Goal: Task Accomplishment & Management: Complete application form

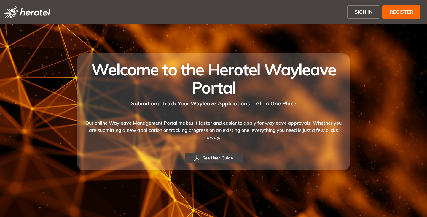
click at [360, 8] on button "SIGN IN" at bounding box center [363, 11] width 33 height 13
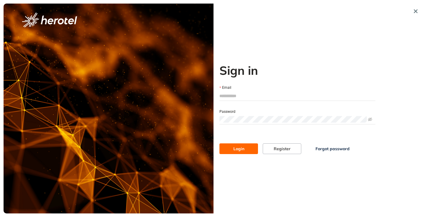
click at [238, 94] on input "Email" at bounding box center [298, 95] width 156 height 9
type input "**********"
click at [220, 143] on button "Login" at bounding box center [239, 148] width 39 height 11
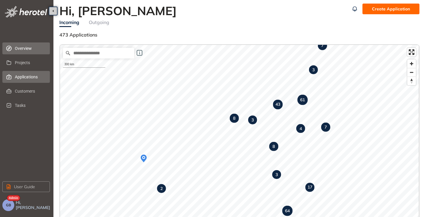
click at [15, 76] on span "Applications" at bounding box center [30, 77] width 30 height 12
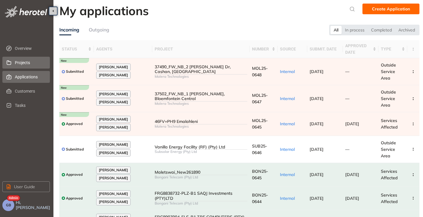
click at [21, 62] on span "Projects" at bounding box center [30, 63] width 30 height 12
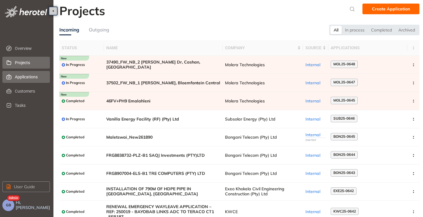
click at [20, 76] on span "Applications" at bounding box center [30, 77] width 30 height 12
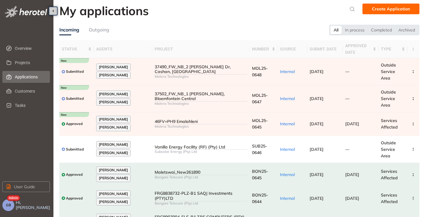
click at [9, 206] on span "GB" at bounding box center [8, 205] width 5 height 4
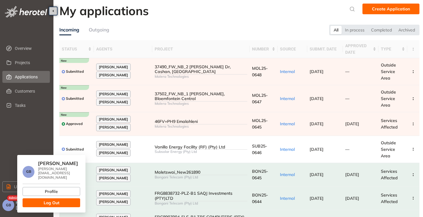
click at [43, 198] on button "Log Out" at bounding box center [52, 202] width 58 height 9
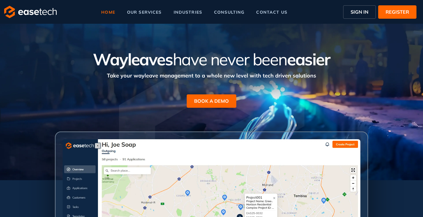
click at [361, 12] on span "SIGN IN" at bounding box center [359, 11] width 18 height 7
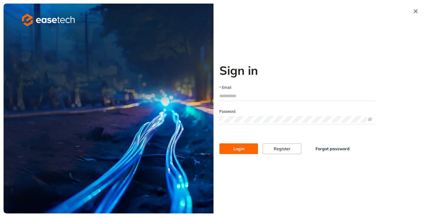
click at [248, 97] on input "Email" at bounding box center [298, 95] width 156 height 9
type input "*"
type input "**********"
click at [243, 151] on span "Login" at bounding box center [239, 148] width 11 height 7
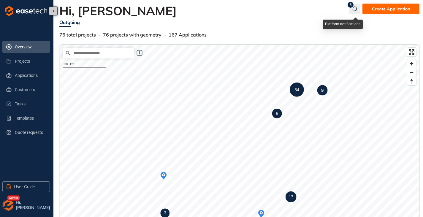
click at [352, 8] on icon "button" at bounding box center [355, 8] width 6 height 7
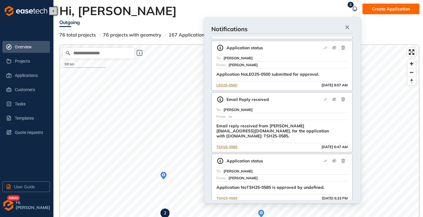
scroll to position [129, 0]
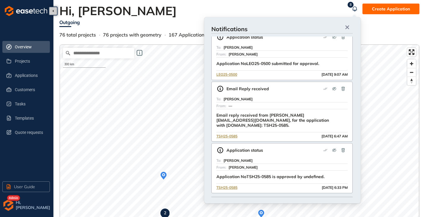
click at [176, 17] on div "Hi, Gareth" at bounding box center [204, 11] width 290 height 14
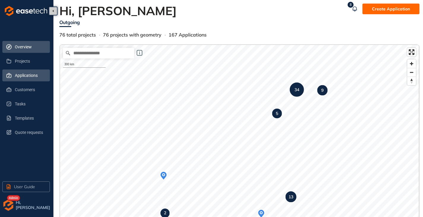
click at [21, 75] on span "Applications" at bounding box center [30, 75] width 30 height 12
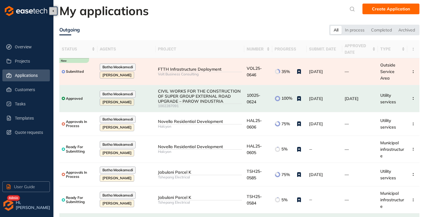
click at [188, 69] on div "FTTH Infrastructure Deployment" at bounding box center [200, 69] width 84 height 5
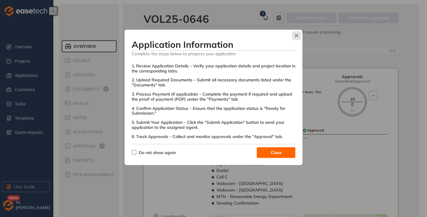
click at [298, 35] on icon "Close" at bounding box center [297, 36] width 4 height 4
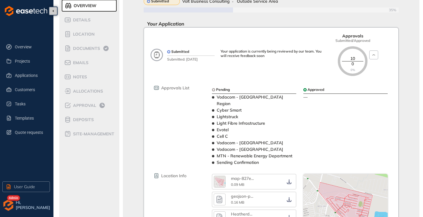
scroll to position [9, 0]
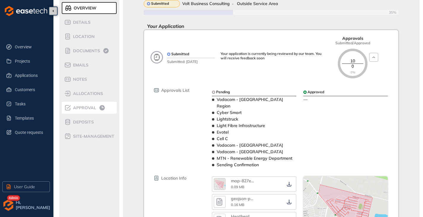
click at [91, 109] on span "Approval" at bounding box center [83, 107] width 25 height 5
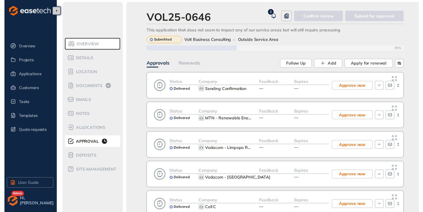
scroll to position [38, 0]
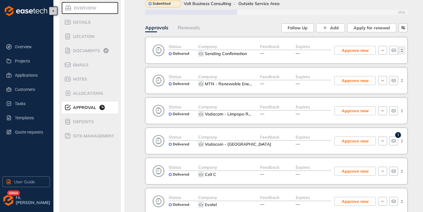
click at [400, 51] on icon "button" at bounding box center [402, 50] width 6 height 3
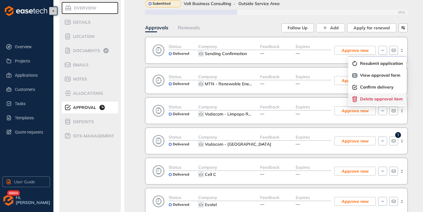
click at [374, 99] on span "Delete approval item" at bounding box center [381, 99] width 43 height 5
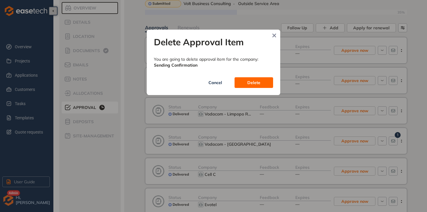
click at [251, 82] on span "Delete" at bounding box center [253, 83] width 13 height 7
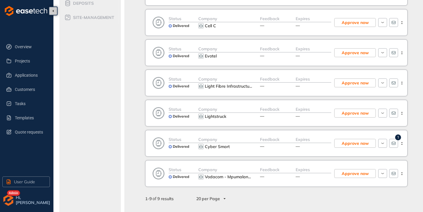
scroll to position [98, 0]
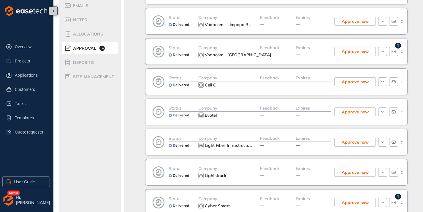
click at [7, 205] on img "button" at bounding box center [8, 201] width 12 height 12
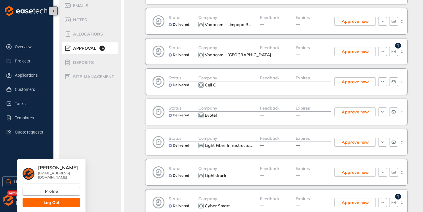
click at [52, 200] on span "Log Out" at bounding box center [52, 203] width 16 height 7
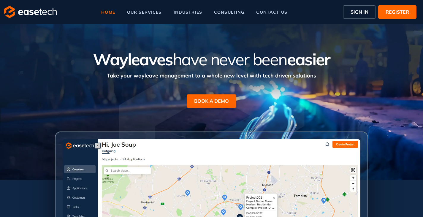
click at [355, 14] on span "SIGN IN" at bounding box center [359, 11] width 18 height 7
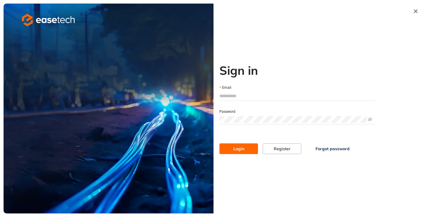
click at [234, 93] on input "Email" at bounding box center [298, 95] width 156 height 9
type input "**********"
click at [240, 153] on button "Login" at bounding box center [239, 148] width 39 height 11
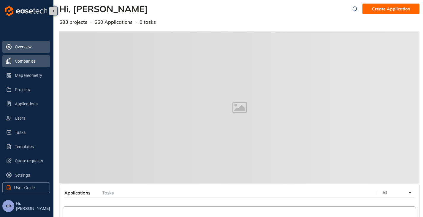
click at [23, 63] on span "Companies" at bounding box center [30, 61] width 30 height 12
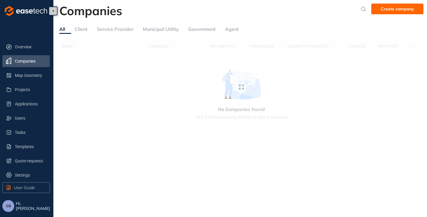
click at [107, 29] on div "Service Provider" at bounding box center [115, 29] width 36 height 7
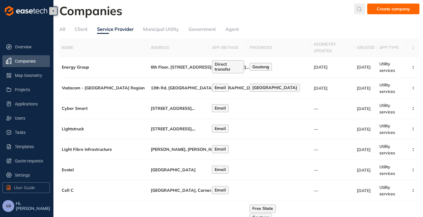
click at [362, 8] on icon "submit" at bounding box center [359, 9] width 6 height 5
click at [317, 8] on input "text" at bounding box center [315, 10] width 45 height 9
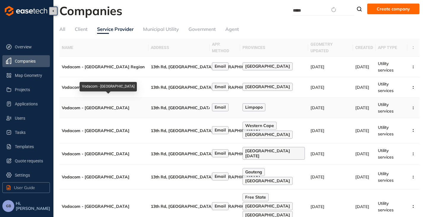
type input "*****"
click at [132, 105] on div "Vodacom - Limpopo Region" at bounding box center [104, 107] width 84 height 5
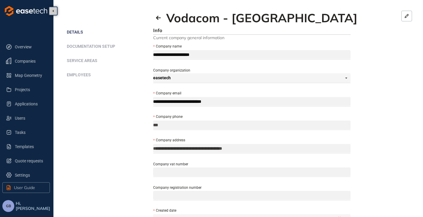
click at [79, 62] on span "Service areas" at bounding box center [82, 60] width 31 height 5
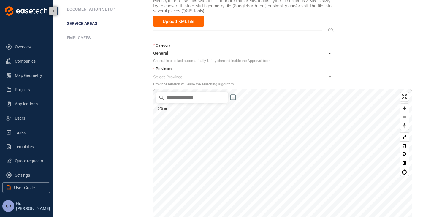
scroll to position [22, 0]
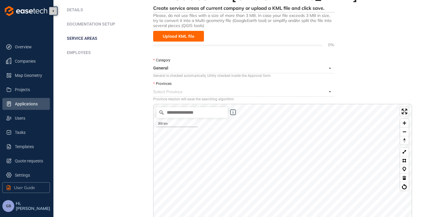
click at [24, 102] on span "Applications" at bounding box center [30, 104] width 30 height 12
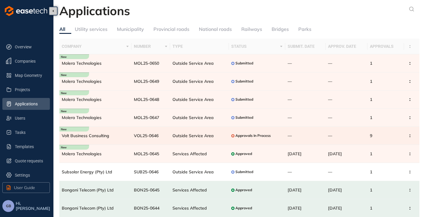
click at [179, 137] on span "Outside Service Area" at bounding box center [192, 135] width 41 height 5
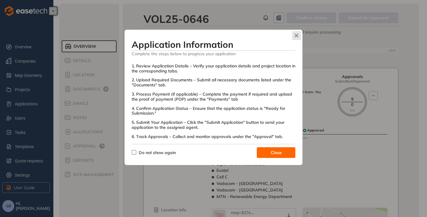
click at [296, 38] on span "Close" at bounding box center [296, 35] width 9 height 9
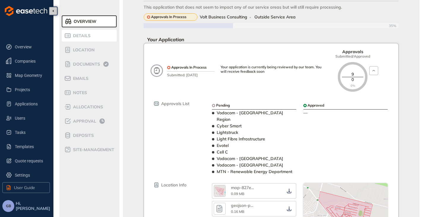
scroll to position [2, 0]
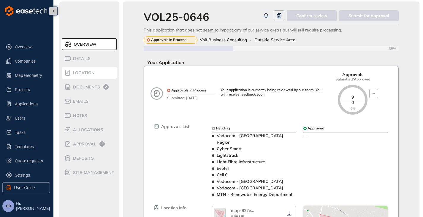
click at [80, 73] on span "Location" at bounding box center [82, 72] width 23 height 5
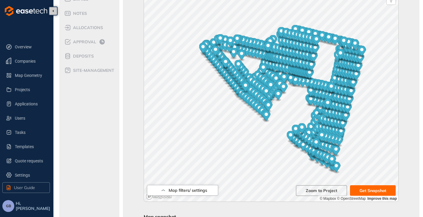
scroll to position [223, 0]
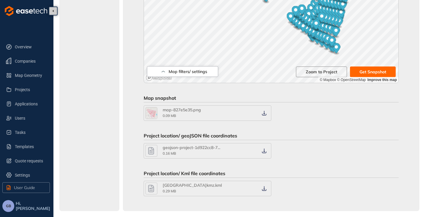
click at [264, 187] on icon "button" at bounding box center [264, 188] width 4 height 5
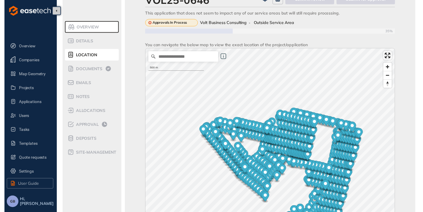
scroll to position [0, 0]
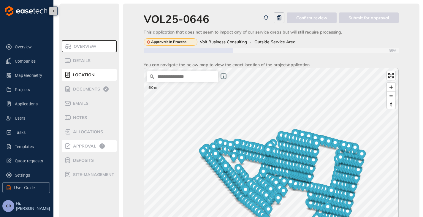
click at [90, 148] on div "Approval" at bounding box center [89, 145] width 50 height 7
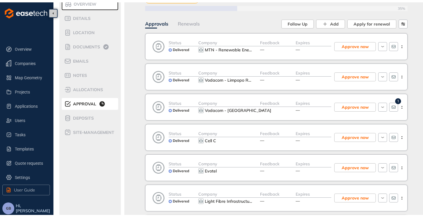
scroll to position [15, 0]
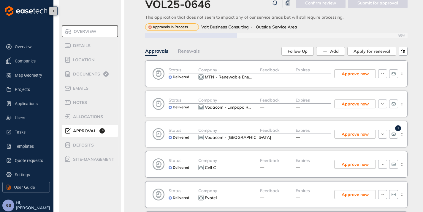
click at [89, 31] on span "Overview" at bounding box center [84, 31] width 25 height 5
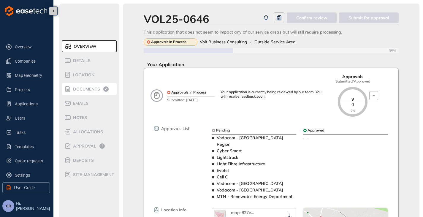
click at [89, 90] on span "Documents" at bounding box center [85, 89] width 29 height 5
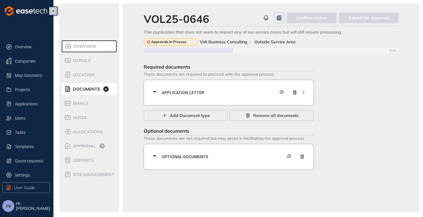
click at [157, 93] on icon at bounding box center [154, 91] width 7 height 7
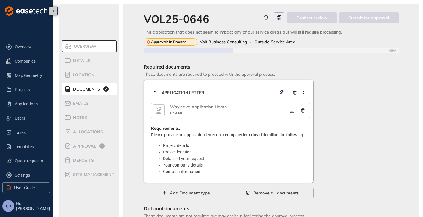
click at [163, 109] on button "button" at bounding box center [159, 110] width 12 height 12
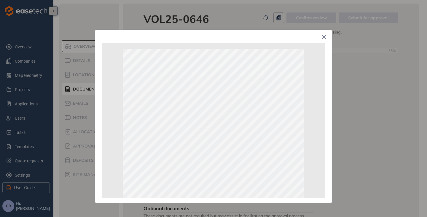
click at [325, 38] on icon "Close" at bounding box center [325, 37] width 4 height 4
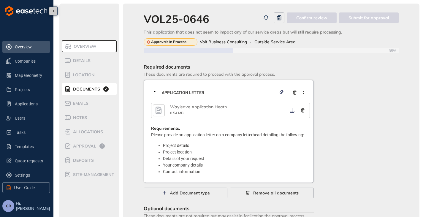
click at [22, 50] on span "Overview" at bounding box center [30, 47] width 30 height 12
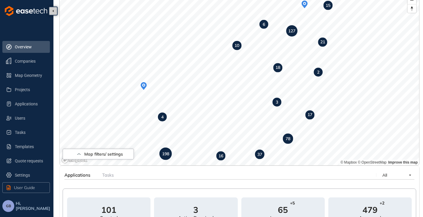
scroll to position [6, 0]
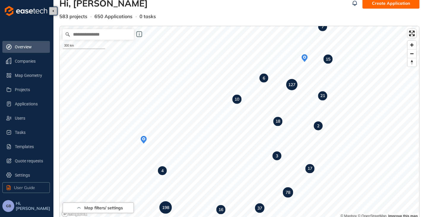
click at [10, 205] on span "GB" at bounding box center [8, 206] width 5 height 4
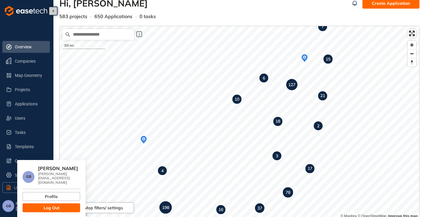
click at [56, 204] on span "Log Out" at bounding box center [52, 207] width 16 height 7
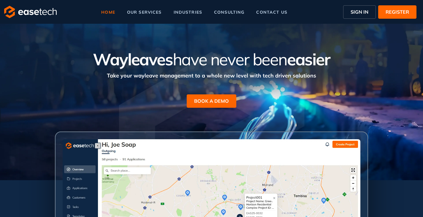
click at [361, 14] on span "SIGN IN" at bounding box center [359, 11] width 18 height 7
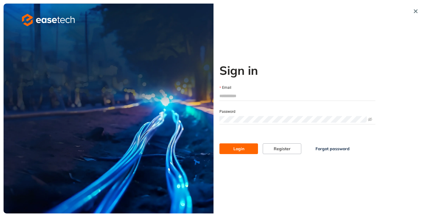
click at [245, 96] on input "Email" at bounding box center [298, 95] width 156 height 9
type input "*"
type input "**********"
click at [239, 144] on button "Login" at bounding box center [239, 148] width 39 height 11
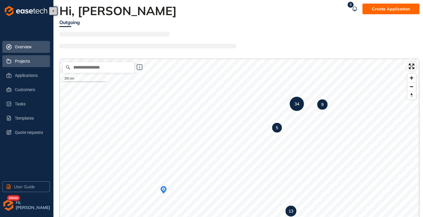
click at [30, 61] on span "Projects" at bounding box center [30, 61] width 30 height 12
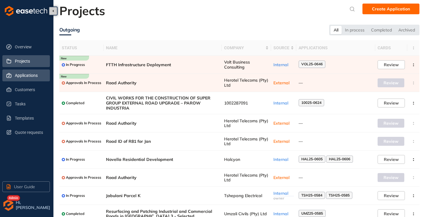
click at [30, 78] on span "Applications" at bounding box center [30, 75] width 30 height 12
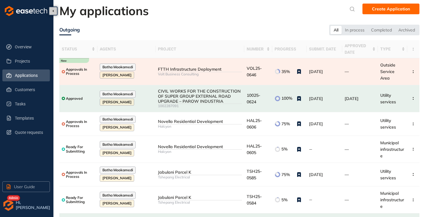
click at [192, 72] on div "Volt Business Consulting" at bounding box center [200, 74] width 84 height 4
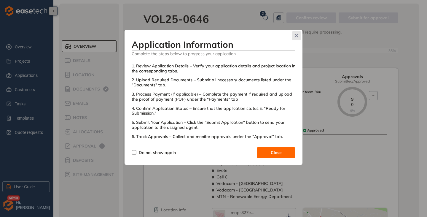
click at [295, 37] on icon "Close" at bounding box center [297, 36] width 4 height 4
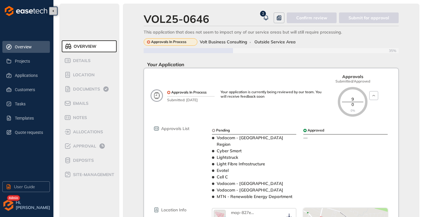
click at [10, 49] on icon at bounding box center [9, 46] width 6 height 5
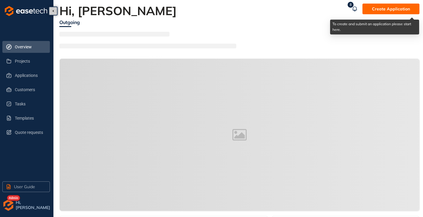
click at [383, 10] on span "Create Application" at bounding box center [391, 9] width 38 height 7
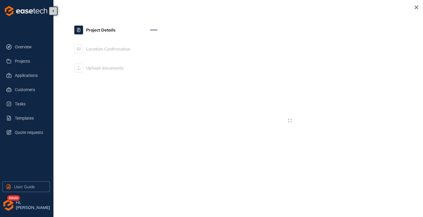
type textarea "**********"
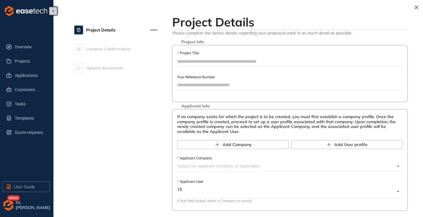
click at [198, 63] on input "Project Title" at bounding box center [289, 61] width 225 height 9
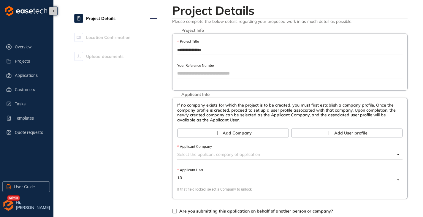
scroll to position [30, 0]
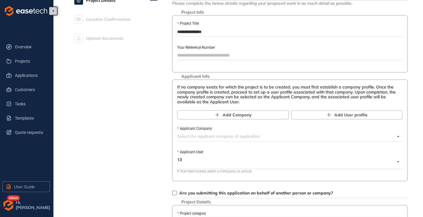
type input "**********"
click at [191, 134] on input "Applicant Company" at bounding box center [286, 136] width 218 height 9
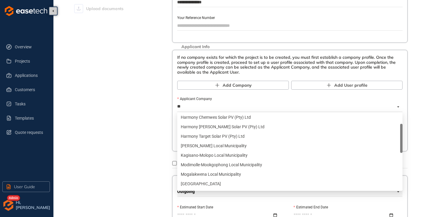
type input "***"
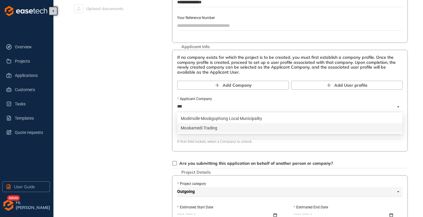
click at [209, 130] on div "Mookamedi Trading" at bounding box center [290, 128] width 218 height 7
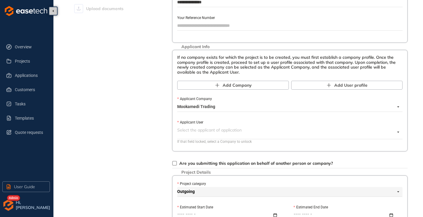
click at [206, 130] on input "Applicant User" at bounding box center [286, 130] width 218 height 9
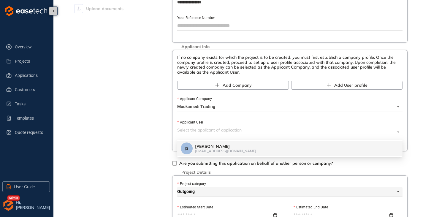
click at [217, 153] on div "admin@groundworksolutions.co.za" at bounding box center [297, 151] width 204 height 4
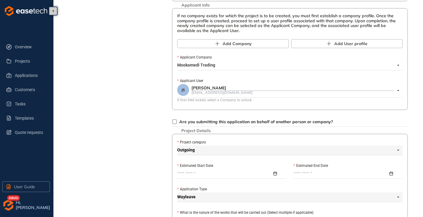
scroll to position [148, 0]
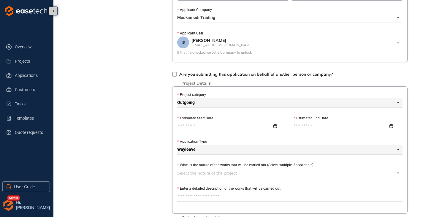
click at [195, 126] on input "Estimated Start Date" at bounding box center [224, 126] width 95 height 7
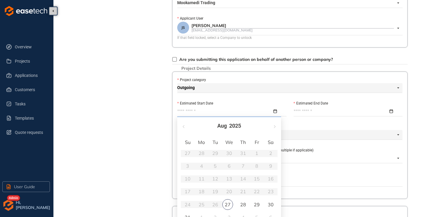
scroll to position [178, 0]
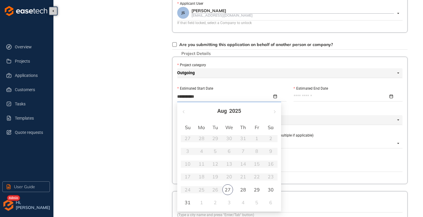
type input "**********"
click at [245, 187] on div "28" at bounding box center [242, 189] width 7 height 7
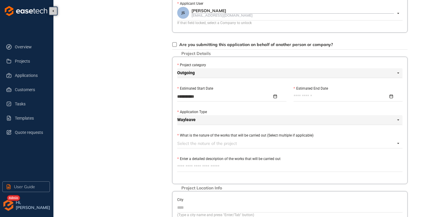
click at [319, 96] on input "Estimated End Date" at bounding box center [340, 96] width 95 height 7
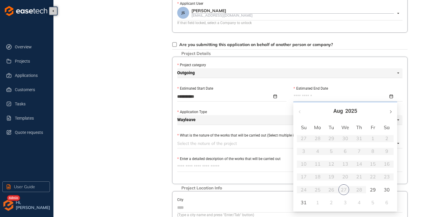
click at [391, 112] on span "button" at bounding box center [390, 111] width 3 height 3
type input "**********"
click at [305, 201] on div "30" at bounding box center [303, 202] width 7 height 7
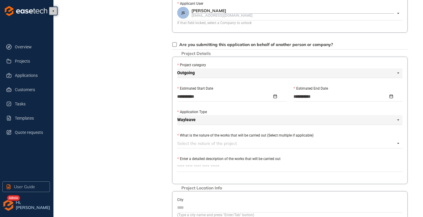
click at [190, 143] on div at bounding box center [286, 143] width 218 height 7
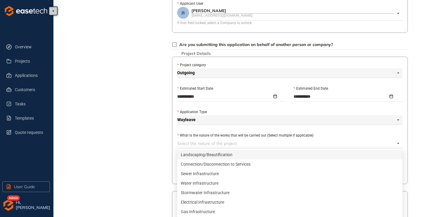
scroll to position [237, 0]
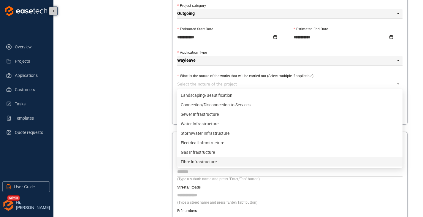
click at [191, 161] on div "Fibre Infrastructure" at bounding box center [290, 161] width 218 height 7
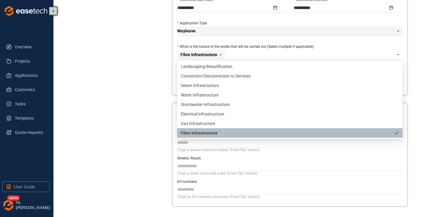
scroll to position [267, 0]
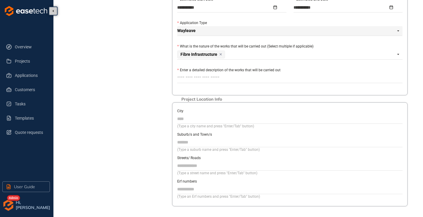
click at [208, 79] on textarea "Enter a detailed description of the works that will be carried out" at bounding box center [289, 77] width 225 height 9
type textarea "*"
type textarea "**"
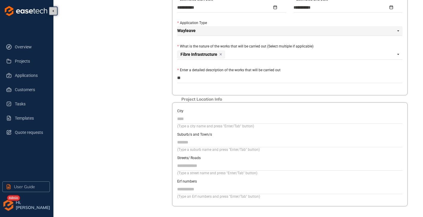
type textarea "***"
type textarea "****"
type textarea "*****"
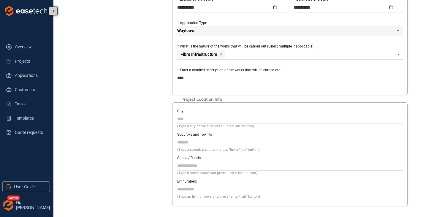
type textarea "*****"
type textarea "*******"
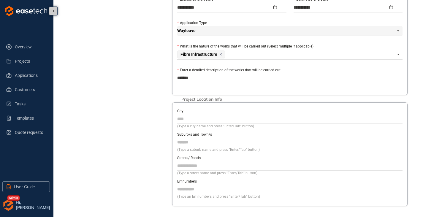
type textarea "********"
type textarea "*********"
type textarea "**********"
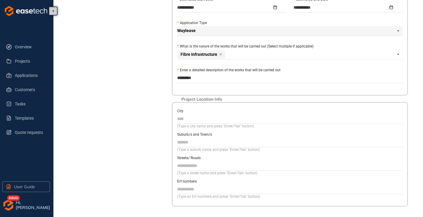
type textarea "**********"
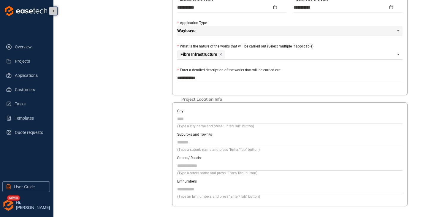
type textarea "**********"
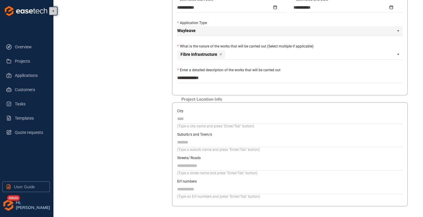
type textarea "**********"
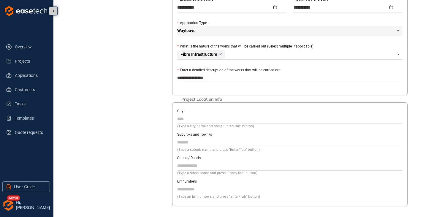
type textarea "**********"
click at [198, 123] on input "City" at bounding box center [289, 118] width 225 height 9
type input "*********"
drag, startPoint x: 189, startPoint y: 142, endPoint x: 192, endPoint y: 144, distance: 3.6
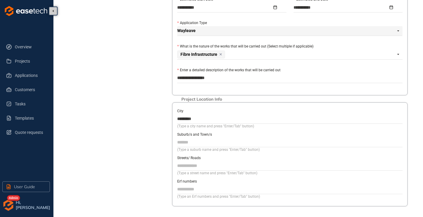
click at [189, 142] on input "Suburb/s and Town/s" at bounding box center [289, 142] width 225 height 9
type input "*******"
click at [183, 164] on input "Streets/ Roads" at bounding box center [289, 165] width 225 height 9
type input "**********"
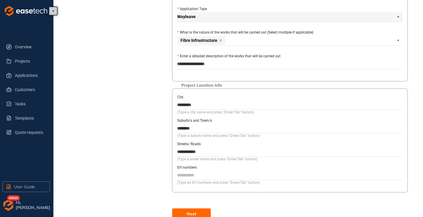
scroll to position [298, 0]
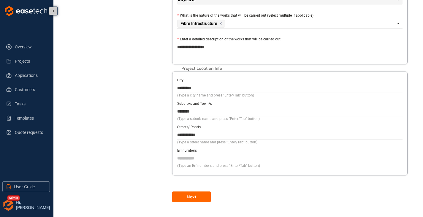
click at [192, 197] on span "Next" at bounding box center [191, 196] width 9 height 7
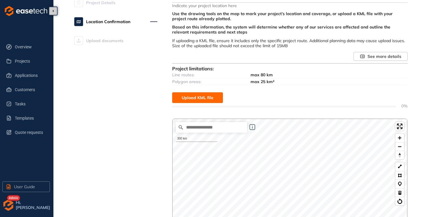
click at [201, 97] on span "Upload KML file" at bounding box center [198, 97] width 32 height 7
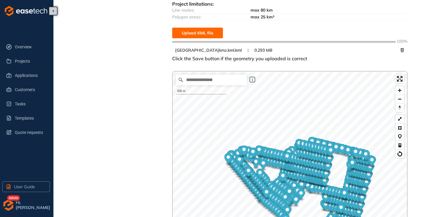
scroll to position [240, 0]
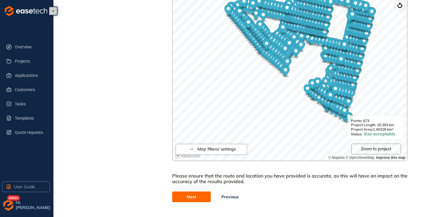
click at [189, 198] on span "Next" at bounding box center [191, 196] width 9 height 7
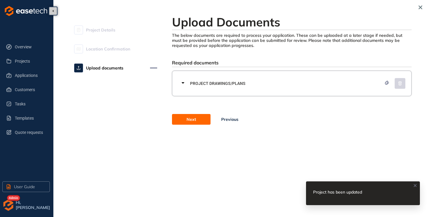
click at [188, 122] on span "Next" at bounding box center [191, 119] width 9 height 7
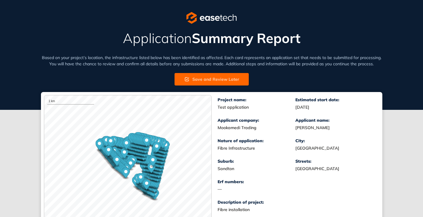
click at [215, 76] on span "Save and Review Later" at bounding box center [215, 79] width 47 height 7
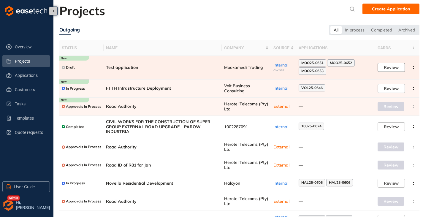
click at [397, 63] on button "Review" at bounding box center [390, 67] width 27 height 9
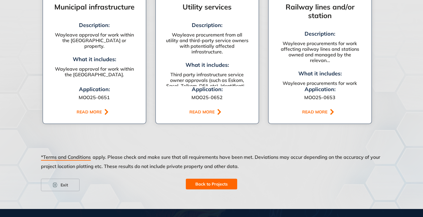
scroll to position [570, 0]
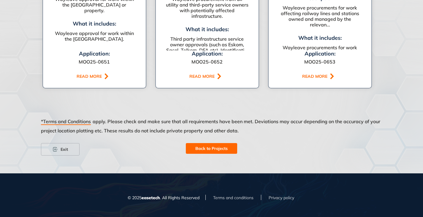
click at [216, 145] on span "Back to Projects" at bounding box center [211, 148] width 32 height 7
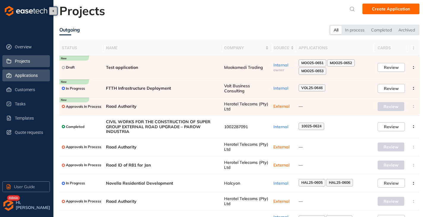
click at [33, 76] on span "Applications" at bounding box center [30, 75] width 30 height 12
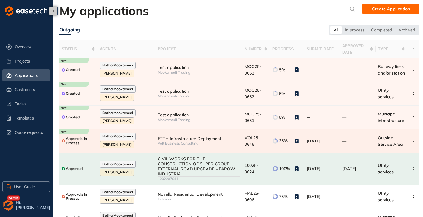
click at [167, 141] on div "Volt Business Consulting" at bounding box center [199, 143] width 82 height 4
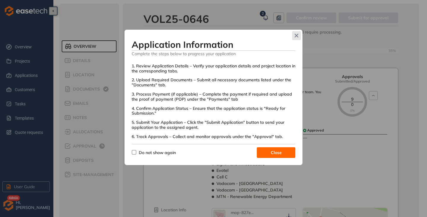
click at [295, 38] on span "Close" at bounding box center [296, 35] width 9 height 9
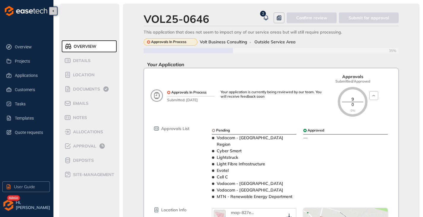
click at [301, 23] on div "Confirm review" at bounding box center [312, 17] width 50 height 11
click at [12, 206] on img "button" at bounding box center [8, 205] width 12 height 12
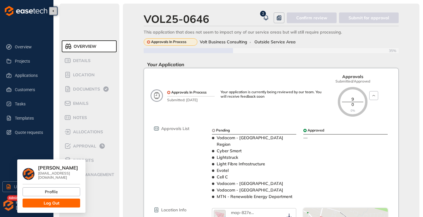
click at [41, 198] on button "Log Out" at bounding box center [52, 202] width 58 height 9
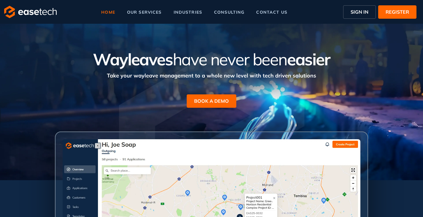
click at [362, 13] on span "SIGN IN" at bounding box center [359, 11] width 18 height 7
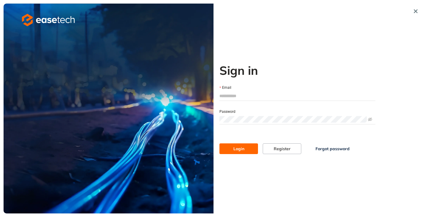
click at [245, 91] on input "Email" at bounding box center [298, 95] width 156 height 9
type input "**********"
click at [220, 143] on button "Login" at bounding box center [239, 148] width 39 height 11
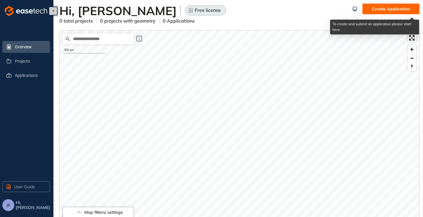
click at [388, 10] on span "Create Application" at bounding box center [391, 9] width 38 height 7
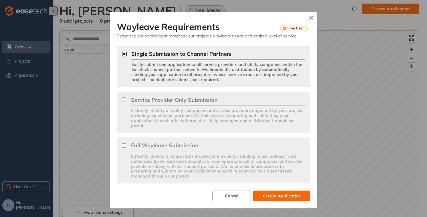
click at [273, 197] on span "Create Application" at bounding box center [282, 196] width 38 height 7
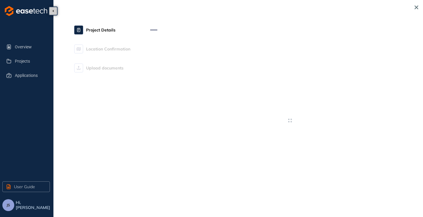
type textarea "**********"
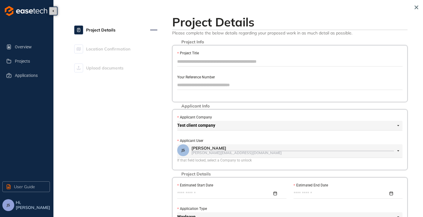
click at [190, 57] on input "Project Title" at bounding box center [289, 61] width 225 height 9
click at [183, 62] on input "**********" at bounding box center [289, 61] width 225 height 9
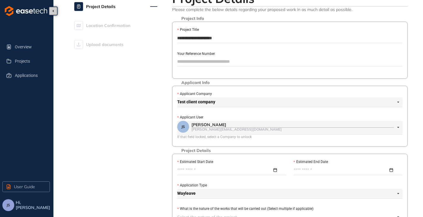
scroll to position [59, 0]
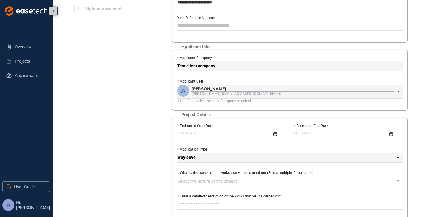
type input "**********"
click at [195, 133] on input "Estimated Start Date" at bounding box center [224, 134] width 95 height 7
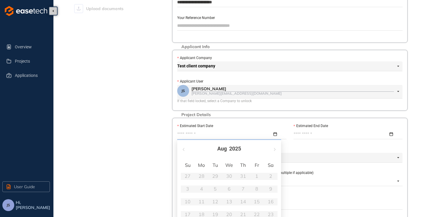
scroll to position [119, 0]
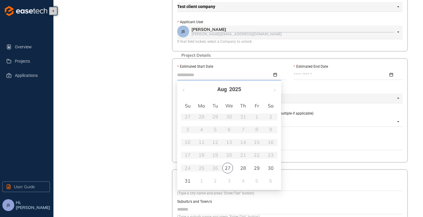
type input "**********"
click at [189, 181] on div "31" at bounding box center [187, 180] width 7 height 7
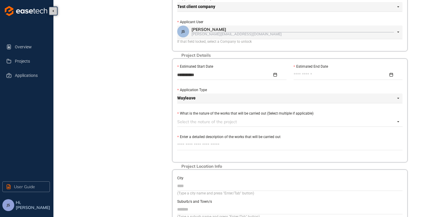
click at [315, 75] on input "Estimated End Date" at bounding box center [340, 75] width 95 height 7
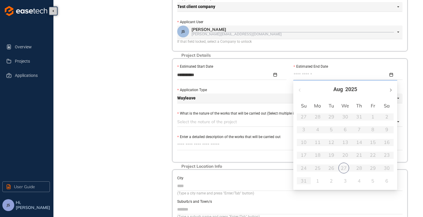
click at [392, 88] on button "button" at bounding box center [390, 89] width 7 height 12
type input "**********"
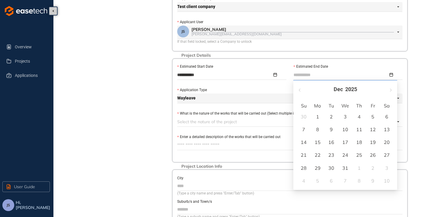
click at [345, 168] on div "31" at bounding box center [345, 167] width 7 height 7
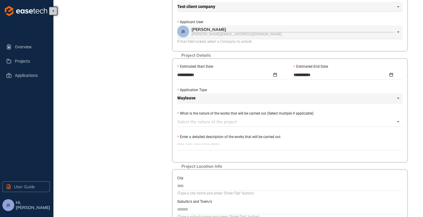
click at [224, 122] on div at bounding box center [286, 121] width 218 height 7
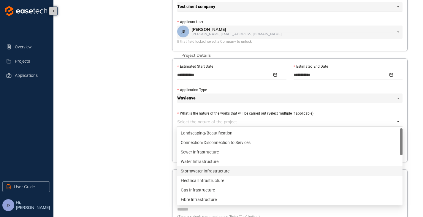
click at [196, 169] on div "Stormwater Infrastructure" at bounding box center [290, 171] width 218 height 7
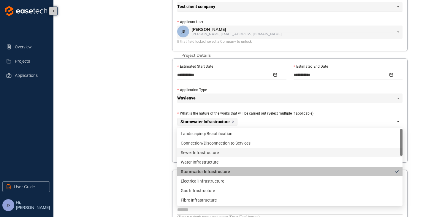
click at [153, 132] on div "Project Details Location Confirmation Upload documents" at bounding box center [115, 97] width 83 height 406
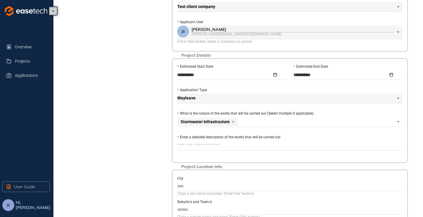
click at [188, 142] on textarea "Enter a detailed description of the works that will be carried out" at bounding box center [289, 145] width 225 height 9
type textarea "*"
type textarea "**"
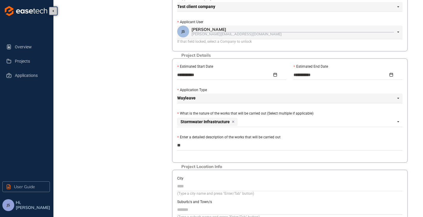
type textarea "***"
type textarea "****"
type textarea "*****"
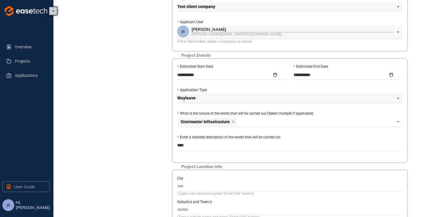
type textarea "*****"
type textarea "******"
type textarea "*******"
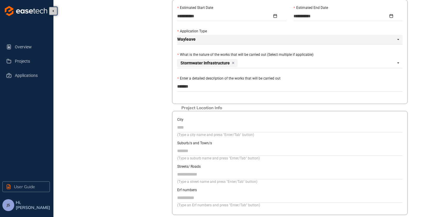
scroll to position [178, 0]
type textarea "*******"
click at [196, 131] on div at bounding box center [289, 126] width 225 height 9
click at [202, 128] on input "City" at bounding box center [289, 126] width 225 height 9
drag, startPoint x: 189, startPoint y: 157, endPoint x: 190, endPoint y: 153, distance: 4.4
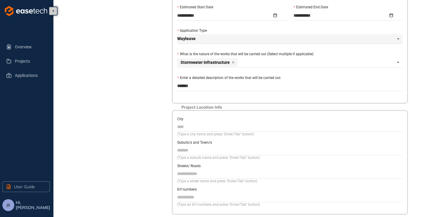
click at [189, 157] on div "(Type a suburb name and press "Enter/Tab" button)" at bounding box center [289, 158] width 225 height 6
click at [191, 151] on input "Suburb/s and Town/s" at bounding box center [289, 150] width 225 height 9
type input "******"
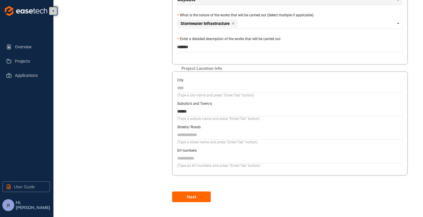
click at [190, 198] on span "Next" at bounding box center [191, 196] width 9 height 7
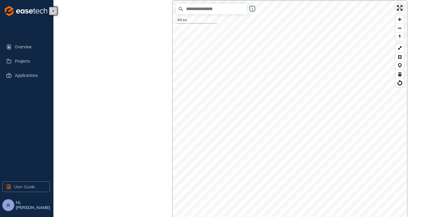
scroll to position [27, 0]
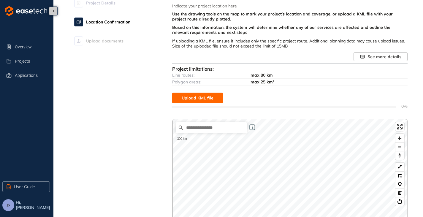
click at [201, 95] on span "Upload KML file" at bounding box center [198, 98] width 32 height 7
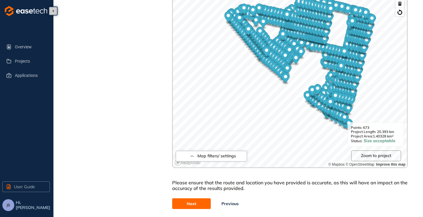
scroll to position [235, 0]
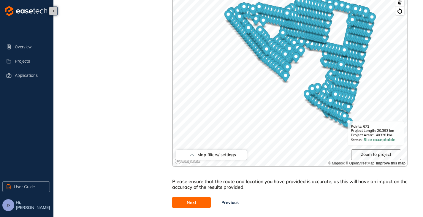
click at [198, 203] on button "Next" at bounding box center [191, 202] width 39 height 11
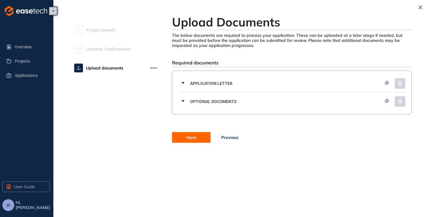
click at [187, 138] on span "Next" at bounding box center [191, 137] width 9 height 7
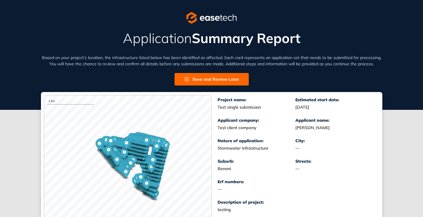
scroll to position [135, 0]
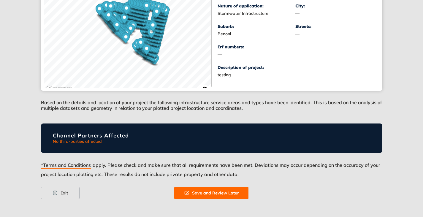
click at [218, 192] on span "Save and Review Later" at bounding box center [215, 193] width 47 height 7
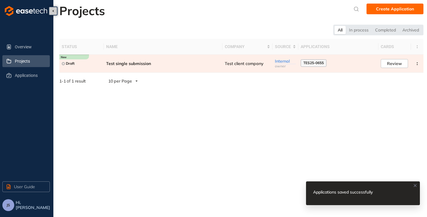
click at [157, 66] on td "Test single submission" at bounding box center [163, 64] width 119 height 18
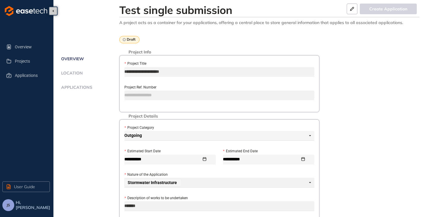
click at [78, 87] on span "Applications" at bounding box center [75, 87] width 33 height 5
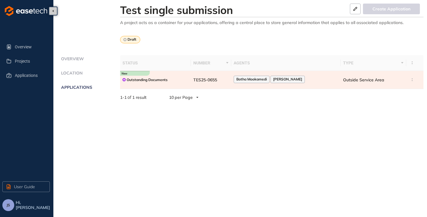
click at [232, 82] on td "TES25-0655" at bounding box center [211, 80] width 41 height 18
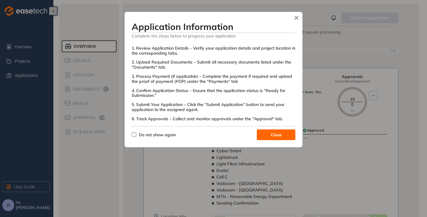
click at [269, 136] on button "Close" at bounding box center [276, 134] width 39 height 11
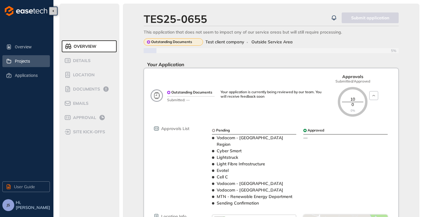
click at [26, 64] on span "Projects" at bounding box center [30, 61] width 30 height 12
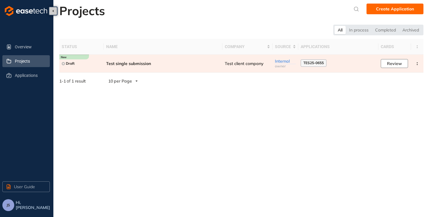
click at [394, 63] on span "Review" at bounding box center [394, 63] width 15 height 7
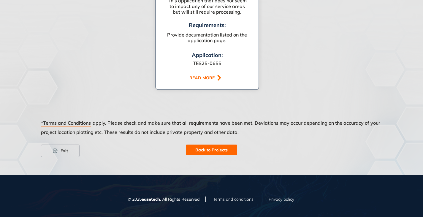
scroll to position [518, 0]
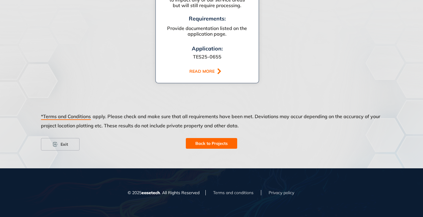
click at [199, 141] on span "Back to Projects" at bounding box center [211, 143] width 32 height 7
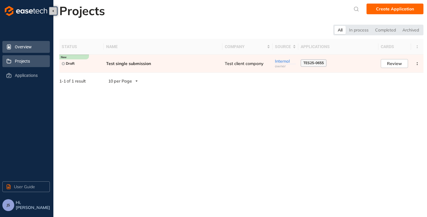
click at [23, 50] on span "Overview" at bounding box center [30, 47] width 30 height 12
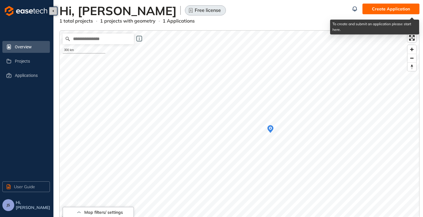
click at [388, 6] on span "Create Application" at bounding box center [391, 9] width 38 height 7
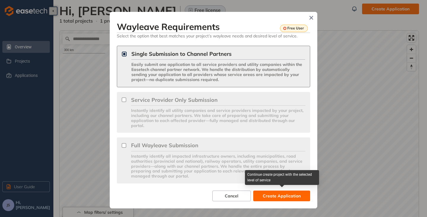
click at [267, 195] on span "Create Application" at bounding box center [282, 196] width 38 height 7
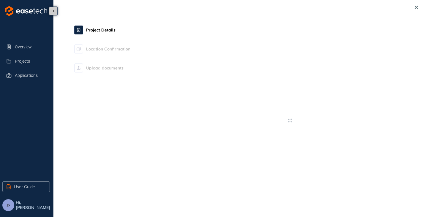
type textarea "**********"
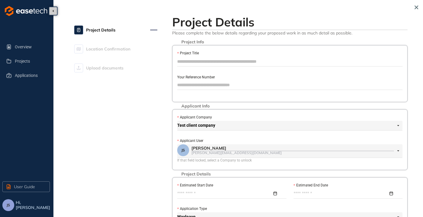
click at [207, 62] on input "Project Title" at bounding box center [289, 61] width 225 height 9
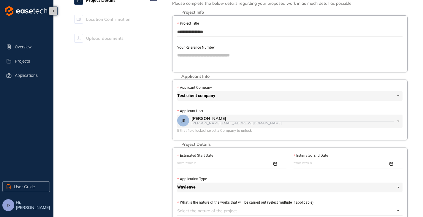
scroll to position [59, 0]
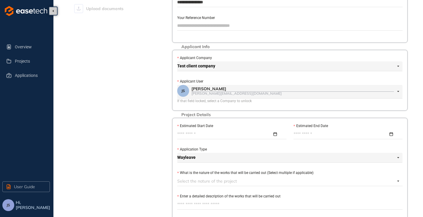
type input "**********"
click at [210, 136] on input "Estimated Start Date" at bounding box center [224, 134] width 95 height 7
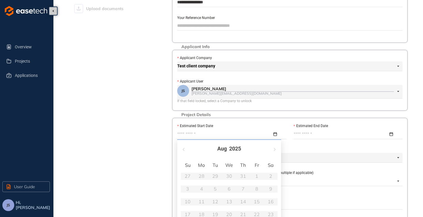
scroll to position [119, 0]
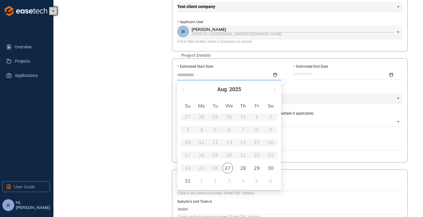
type input "**********"
click at [245, 166] on div "28" at bounding box center [242, 167] width 7 height 7
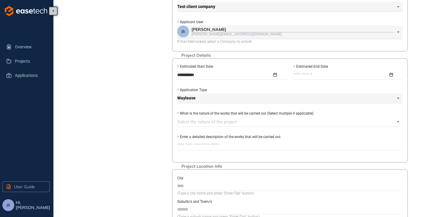
click at [324, 74] on input "Estimated End Date" at bounding box center [340, 75] width 95 height 7
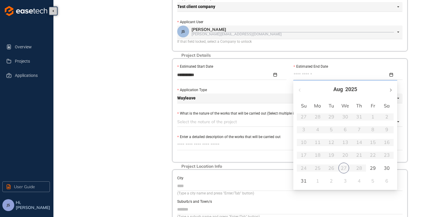
click at [393, 88] on button "button" at bounding box center [390, 89] width 7 height 12
type input "**********"
click at [363, 169] on td "27" at bounding box center [359, 168] width 14 height 13
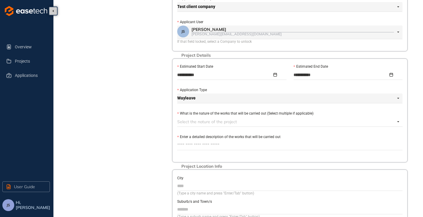
scroll to position [148, 0]
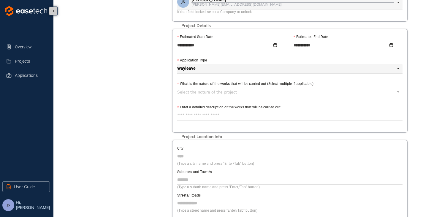
click at [198, 89] on div at bounding box center [286, 91] width 218 height 7
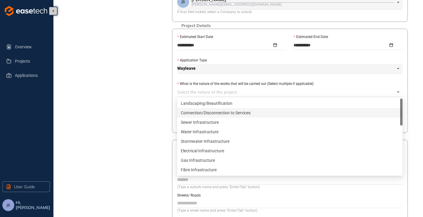
click at [196, 118] on div "Sewer Infrastructure" at bounding box center [289, 121] width 225 height 9
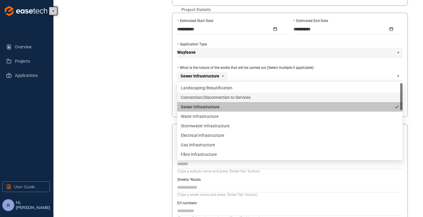
scroll to position [208, 0]
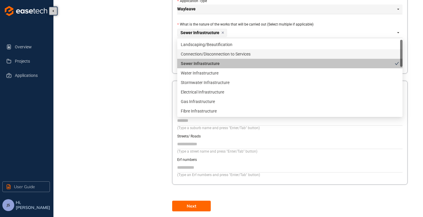
click at [140, 105] on div "Project Details Location Confirmation Upload documents" at bounding box center [115, 8] width 83 height 406
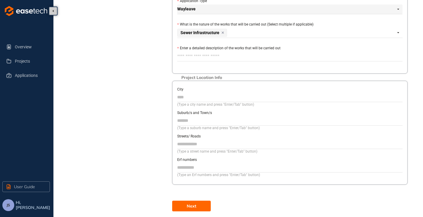
click at [209, 56] on textarea "Enter a detailed description of the works that will be carried out" at bounding box center [289, 56] width 225 height 9
type textarea "*"
type textarea "**"
type textarea "***"
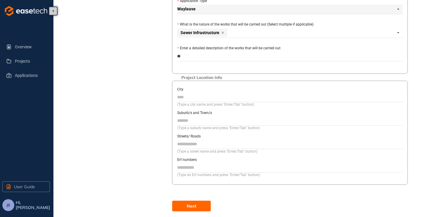
type textarea "***"
type textarea "****"
type textarea "*****"
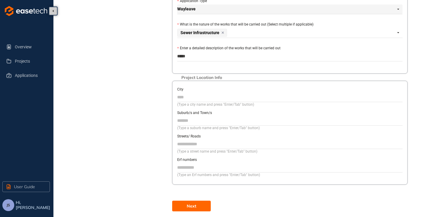
type textarea "******"
type textarea "*******"
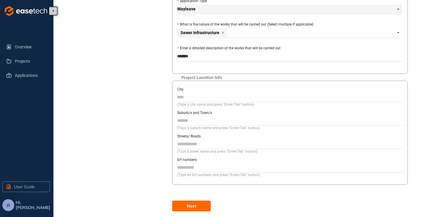
type textarea "*******"
type textarea "*********"
type textarea "**********"
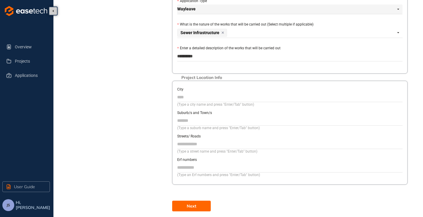
type textarea "**********"
click at [194, 99] on input "City" at bounding box center [289, 97] width 225 height 9
type input "*********"
click at [192, 118] on input "Suburb/s and Town/s" at bounding box center [289, 120] width 225 height 9
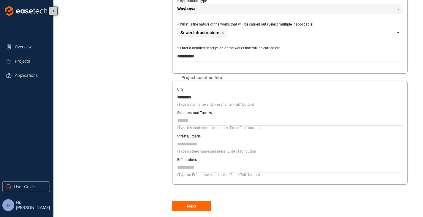
type input "*******"
click at [206, 206] on button "Next" at bounding box center [191, 206] width 39 height 11
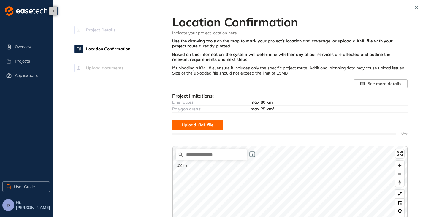
scroll to position [30, 0]
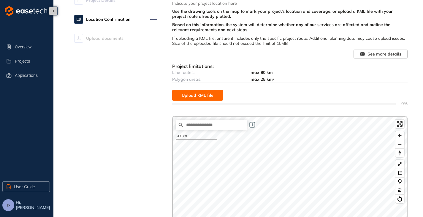
click at [201, 94] on span "Upload KML file" at bounding box center [198, 95] width 32 height 7
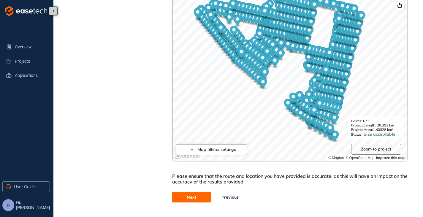
scroll to position [240, 0]
click at [186, 196] on button "Next" at bounding box center [191, 196] width 39 height 11
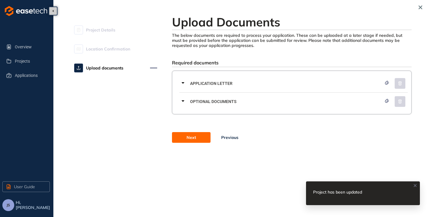
click at [193, 142] on button "Next" at bounding box center [191, 137] width 39 height 11
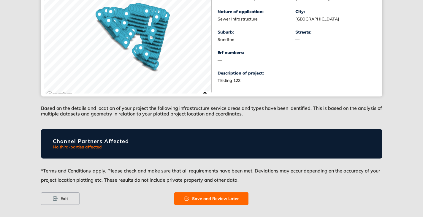
scroll to position [135, 0]
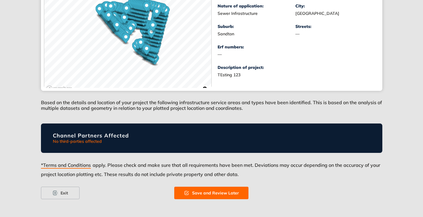
click at [205, 196] on button "Save and Review Later" at bounding box center [211, 193] width 74 height 12
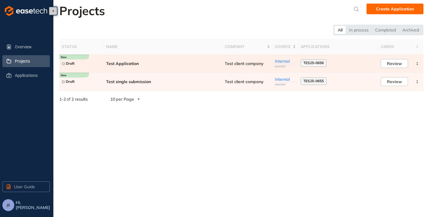
click at [195, 61] on td "Test Application" at bounding box center [163, 64] width 119 height 18
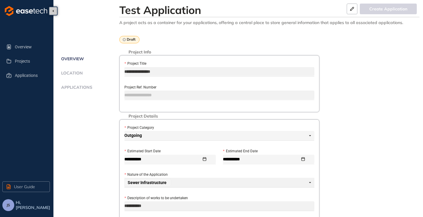
click at [81, 85] on span "Applications" at bounding box center [75, 87] width 33 height 5
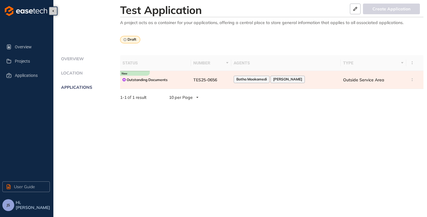
click at [185, 81] on div "Outstanding Documents" at bounding box center [156, 79] width 66 height 7
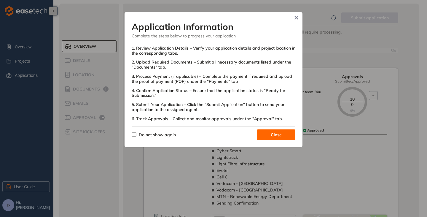
click at [277, 132] on span "Close" at bounding box center [276, 134] width 11 height 7
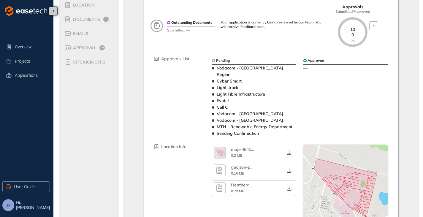
scroll to position [59, 0]
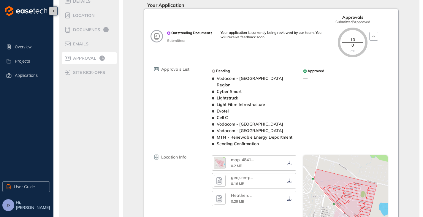
click at [91, 57] on span "Approval" at bounding box center [83, 58] width 25 height 5
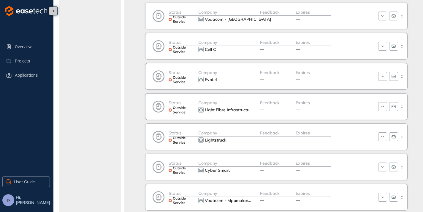
scroll to position [193, 0]
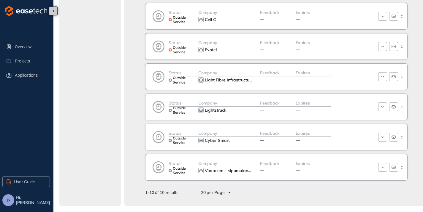
click at [229, 193] on div "20 per Page" at bounding box center [215, 192] width 36 height 9
click at [262, 190] on div "1 - 10 of 10 results 20 per Page" at bounding box center [276, 192] width 262 height 9
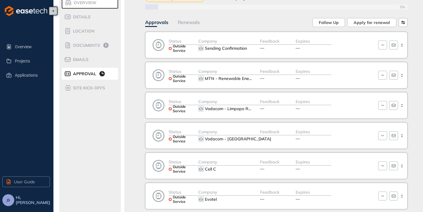
scroll to position [30, 0]
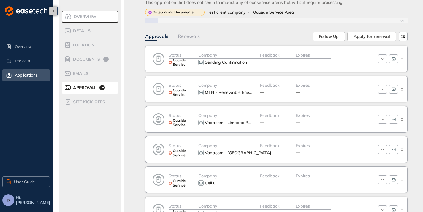
click at [23, 76] on span "Applications" at bounding box center [30, 75] width 30 height 12
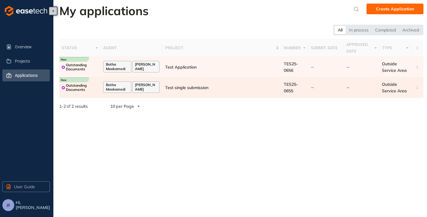
click at [179, 90] on span "Test single submission" at bounding box center [186, 87] width 43 height 5
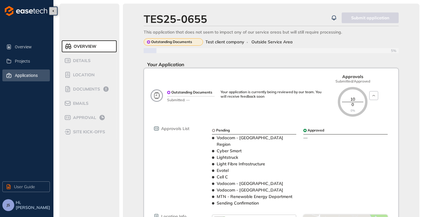
click at [23, 74] on span "Applications" at bounding box center [30, 75] width 30 height 12
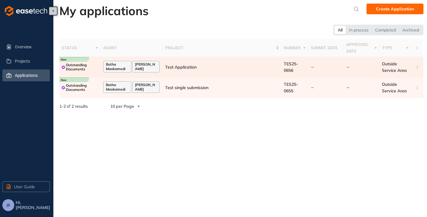
click at [183, 62] on td "Test Application" at bounding box center [222, 67] width 119 height 20
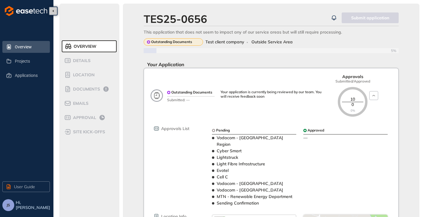
click at [11, 47] on icon at bounding box center [9, 46] width 6 height 5
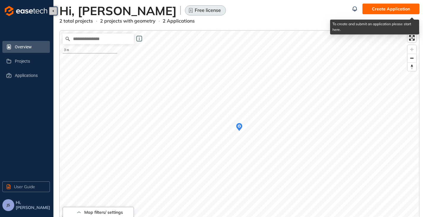
click at [378, 7] on span "Create Application" at bounding box center [391, 9] width 38 height 7
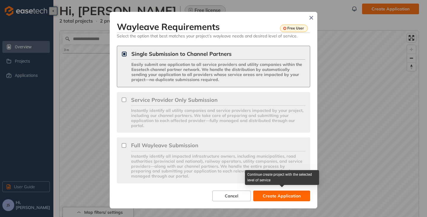
click at [277, 195] on span "Create Application" at bounding box center [282, 196] width 38 height 7
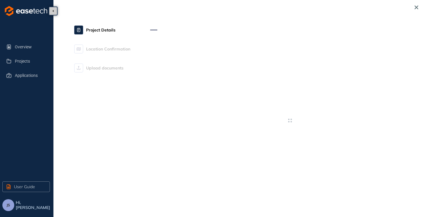
type textarea "**********"
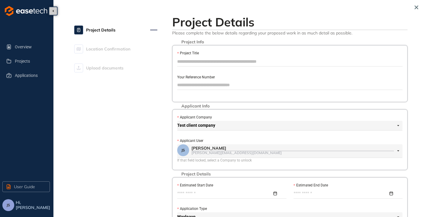
click at [195, 59] on input "Project Title" at bounding box center [289, 61] width 225 height 9
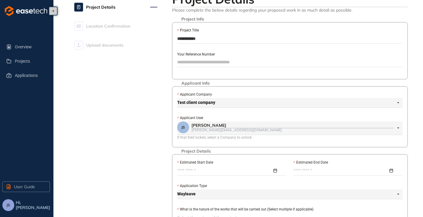
scroll to position [89, 0]
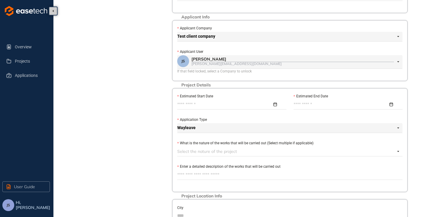
type input "**********"
click at [200, 102] on input "Estimated Start Date" at bounding box center [224, 104] width 95 height 7
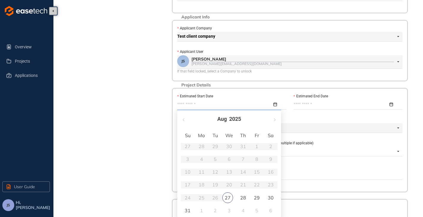
click at [222, 189] on table "Su Mo Tu We Th Fr Sa 27 28 29 30 31 1 2 3 4 5 6 7 8 9 10 11 12 13 14 15 16 17 1…" at bounding box center [229, 174] width 97 height 86
type input "**********"
click at [225, 193] on div "27" at bounding box center [227, 197] width 11 height 11
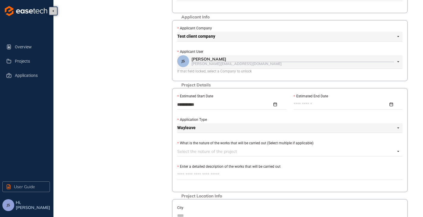
click at [328, 105] on input "Estimated End Date" at bounding box center [340, 104] width 95 height 7
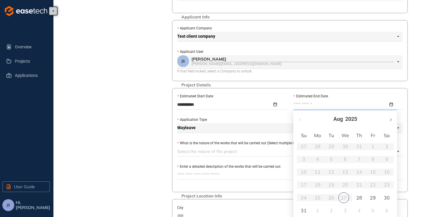
click at [391, 121] on button "button" at bounding box center [390, 119] width 7 height 12
type input "**********"
click at [333, 198] on div "30" at bounding box center [331, 197] width 7 height 7
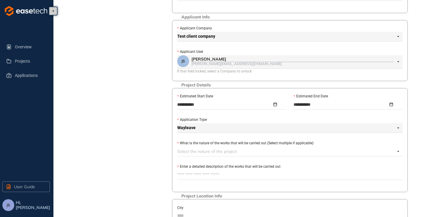
click at [232, 152] on div at bounding box center [286, 151] width 218 height 7
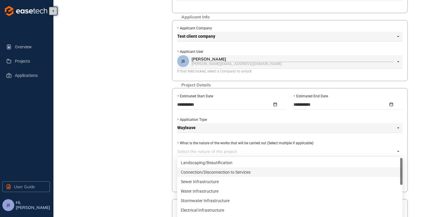
click at [230, 172] on div "Connection/Disconnection to Services" at bounding box center [290, 172] width 218 height 7
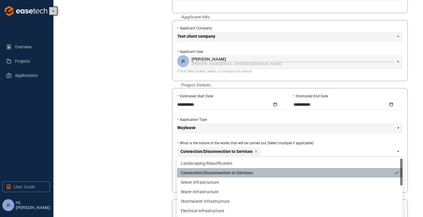
click at [160, 169] on div "**********" at bounding box center [239, 127] width 360 height 424
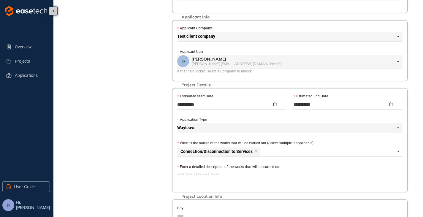
click at [190, 173] on textarea "Enter a detailed description of the works that will be carried out" at bounding box center [289, 174] width 225 height 9
type textarea "*"
type textarea "**"
type textarea "***"
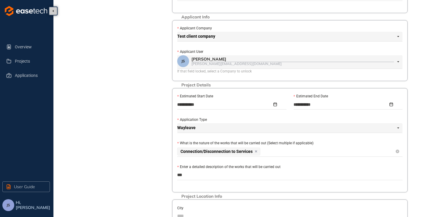
type textarea "***"
type textarea "*****"
type textarea "******"
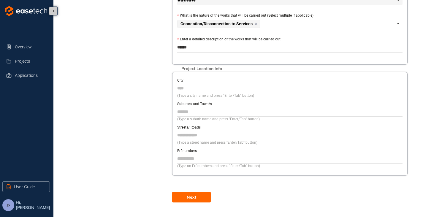
scroll to position [217, 0]
type textarea "******"
click at [196, 93] on div "(Type a city name and press "Enter/Tab" button)" at bounding box center [289, 96] width 225 height 6
click at [198, 88] on input "City" at bounding box center [289, 87] width 225 height 9
type input "**"
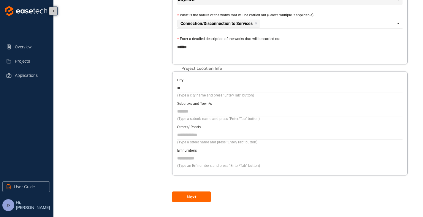
click at [193, 195] on span "Next" at bounding box center [191, 196] width 9 height 7
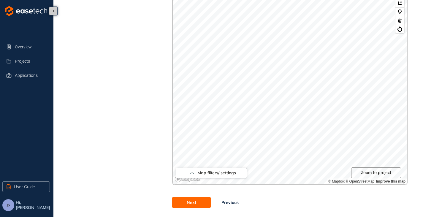
scroll to position [116, 0]
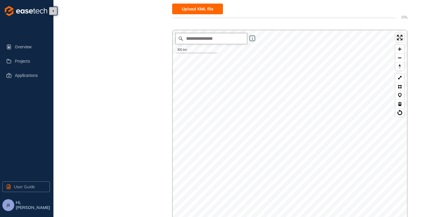
click at [204, 42] on input "Search place..." at bounding box center [211, 38] width 71 height 11
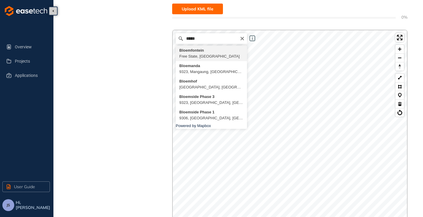
type input "**********"
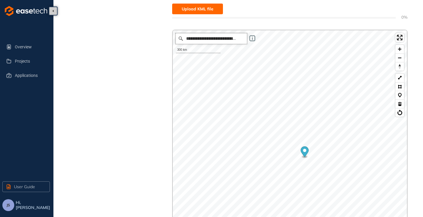
scroll to position [0, 0]
click at [400, 86] on button at bounding box center [399, 86] width 9 height 9
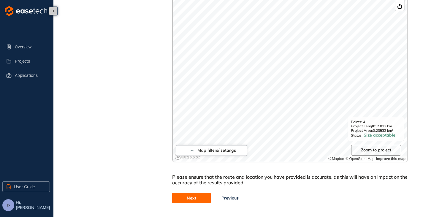
scroll to position [223, 0]
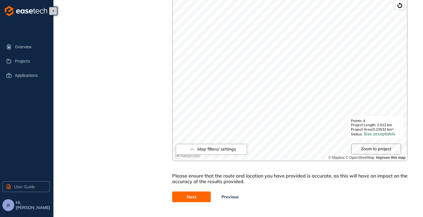
click at [185, 197] on button "Next" at bounding box center [191, 196] width 39 height 11
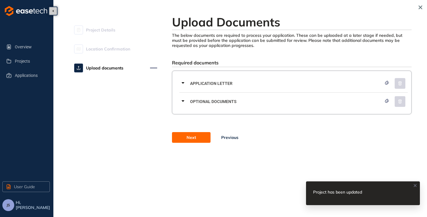
click at [194, 139] on span "Next" at bounding box center [191, 137] width 9 height 7
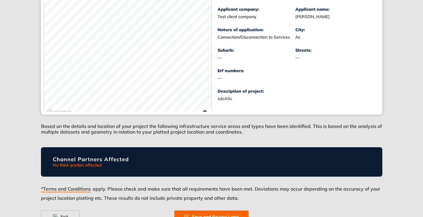
scroll to position [135, 0]
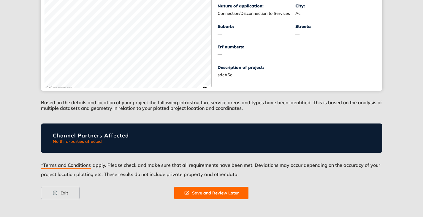
click at [217, 193] on span "Save and Review Later" at bounding box center [215, 193] width 47 height 7
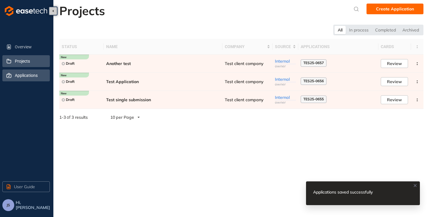
click at [10, 77] on icon at bounding box center [9, 75] width 5 height 5
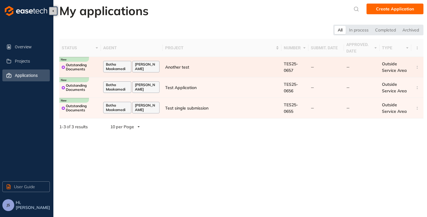
click at [199, 70] on td "Another test" at bounding box center [222, 67] width 119 height 20
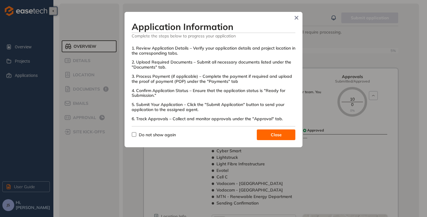
click at [275, 137] on span "Close" at bounding box center [276, 134] width 11 height 7
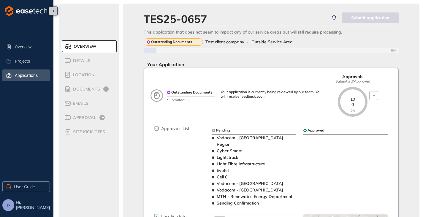
click at [20, 77] on span "Applications" at bounding box center [30, 75] width 30 height 12
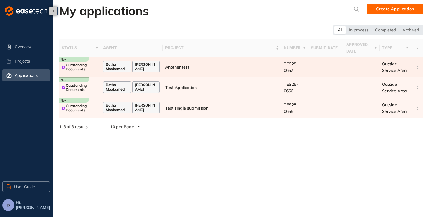
click at [189, 66] on td "Another test" at bounding box center [222, 67] width 119 height 20
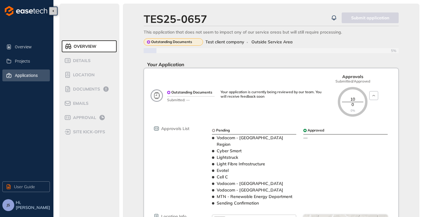
click at [25, 74] on span "Applications" at bounding box center [30, 75] width 30 height 12
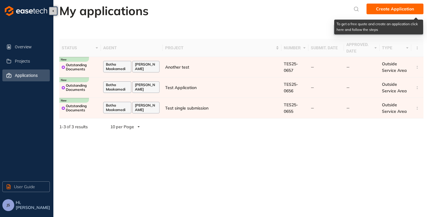
click at [393, 9] on span "Create Application" at bounding box center [395, 9] width 38 height 7
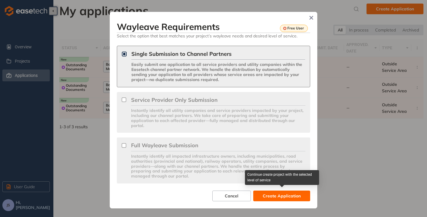
click at [271, 195] on span "Create Application" at bounding box center [282, 196] width 38 height 7
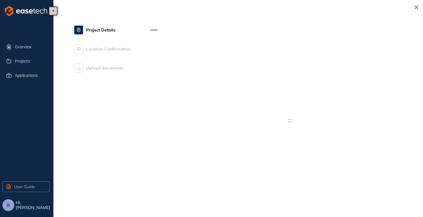
type textarea "**********"
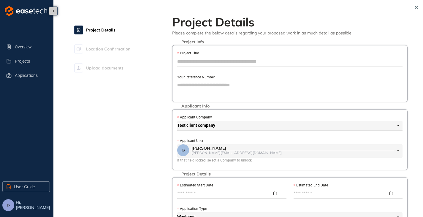
click at [194, 63] on input "Project Title" at bounding box center [289, 61] width 225 height 9
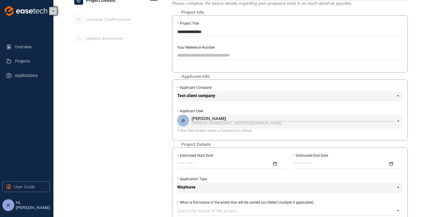
type input "**********"
click at [198, 164] on input "Estimated Start Date" at bounding box center [224, 164] width 95 height 7
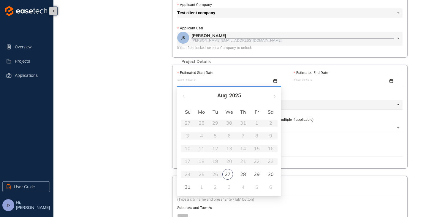
scroll to position [119, 0]
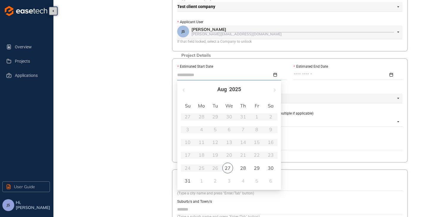
type input "**********"
drag, startPoint x: 231, startPoint y: 170, endPoint x: 244, endPoint y: 152, distance: 22.1
click at [231, 169] on div "27" at bounding box center [227, 168] width 11 height 11
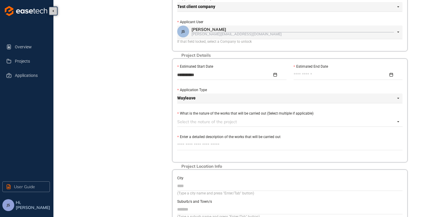
click at [317, 71] on div at bounding box center [347, 74] width 109 height 9
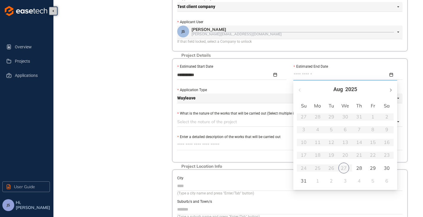
click at [392, 88] on button "button" at bounding box center [390, 89] width 7 height 12
type input "**********"
click at [332, 169] on div "30" at bounding box center [331, 167] width 7 height 7
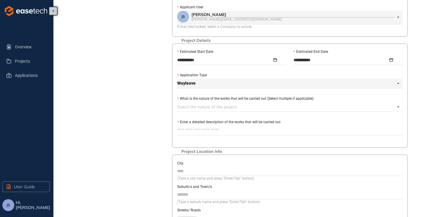
scroll to position [148, 0]
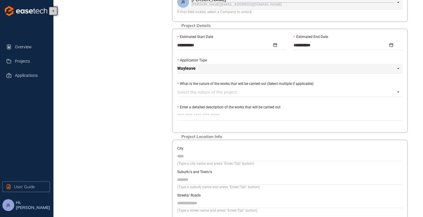
click at [196, 90] on div at bounding box center [286, 91] width 218 height 7
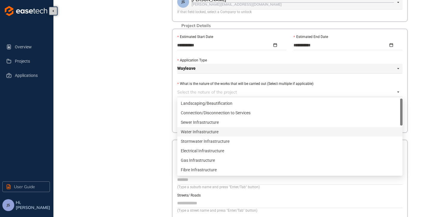
click at [207, 131] on div "Water Infrastructure" at bounding box center [290, 131] width 218 height 7
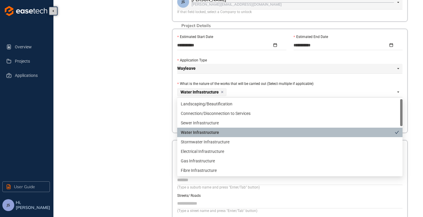
click at [115, 149] on div "Project Details Location Confirmation Upload documents" at bounding box center [115, 67] width 83 height 406
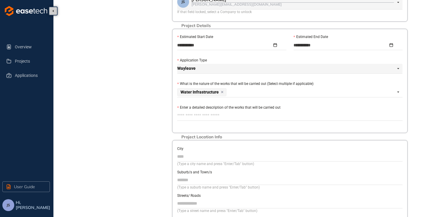
click at [207, 115] on textarea "Enter a detailed description of the works that will be carried out" at bounding box center [289, 115] width 225 height 9
type textarea "*"
type textarea "**"
type textarea "****"
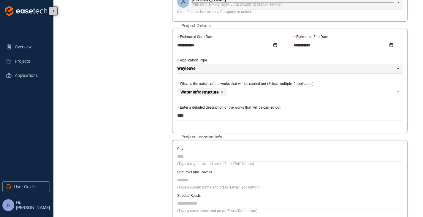
type textarea "*****"
type textarea "******"
type textarea "*******"
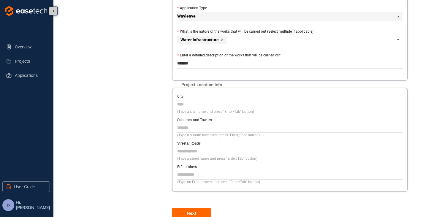
scroll to position [208, 0]
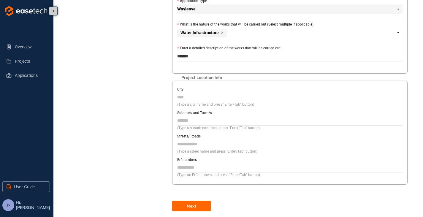
type textarea "*******"
click at [208, 97] on input "City" at bounding box center [289, 97] width 225 height 9
type input "****"
click at [197, 122] on input "Suburb/s and Town/s" at bounding box center [289, 120] width 225 height 9
type input "****"
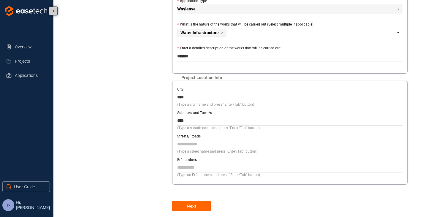
click at [191, 207] on span "Next" at bounding box center [191, 206] width 9 height 7
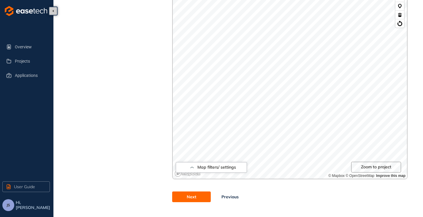
scroll to position [116, 0]
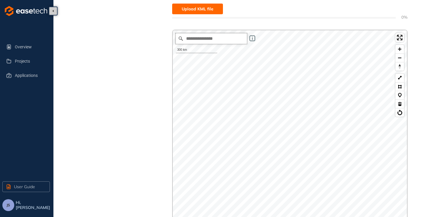
click at [208, 42] on input "Search place..." at bounding box center [211, 38] width 71 height 11
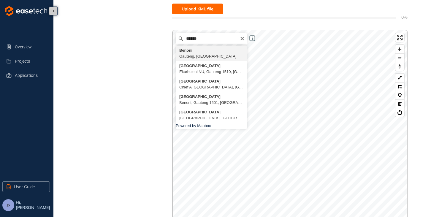
type input "**********"
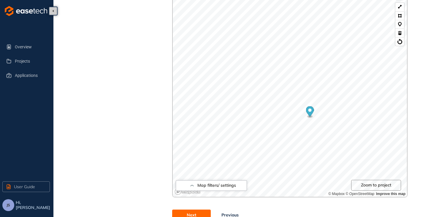
scroll to position [175, 0]
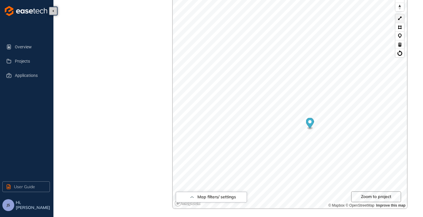
click at [402, 20] on button at bounding box center [399, 18] width 9 height 9
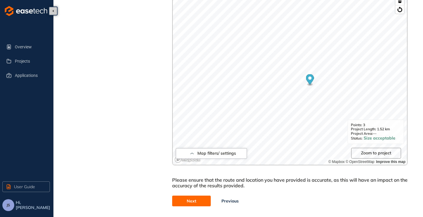
scroll to position [223, 0]
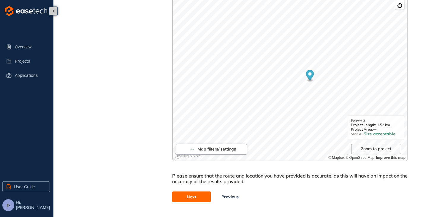
click at [198, 197] on button "Next" at bounding box center [191, 196] width 39 height 11
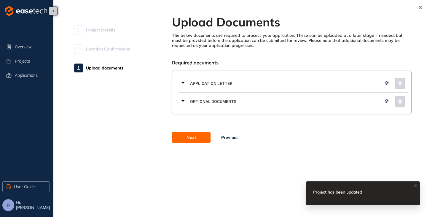
click at [190, 137] on span "Next" at bounding box center [191, 137] width 9 height 7
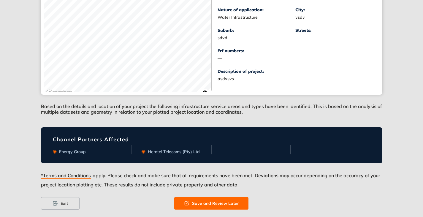
scroll to position [141, 0]
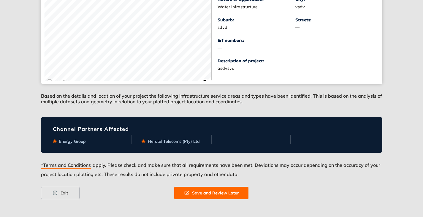
click at [208, 197] on button "Save and Review Later" at bounding box center [211, 193] width 74 height 12
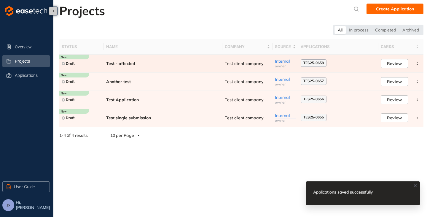
click at [131, 64] on span "Test - affected" at bounding box center [163, 63] width 114 height 5
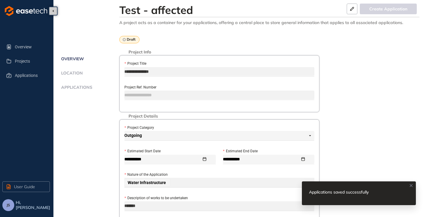
click at [85, 84] on ul "Overview Location Applications" at bounding box center [89, 79] width 60 height 49
click at [83, 85] on span "Applications" at bounding box center [75, 87] width 33 height 5
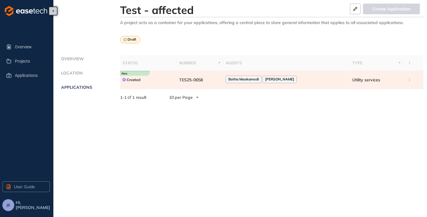
click at [207, 82] on td "TES25-0658" at bounding box center [200, 80] width 47 height 18
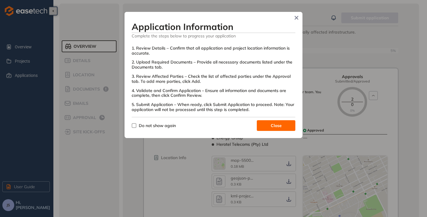
click at [264, 126] on button "Close" at bounding box center [276, 125] width 39 height 11
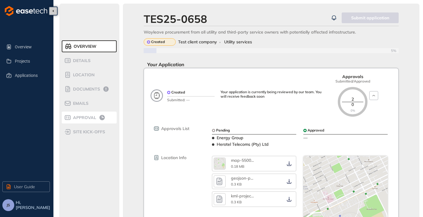
click at [90, 118] on span "Approval" at bounding box center [83, 117] width 25 height 5
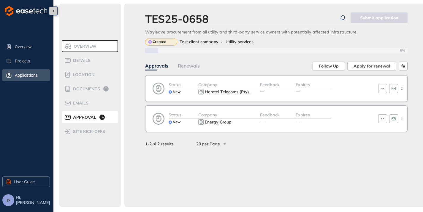
click at [19, 78] on span "Applications" at bounding box center [30, 75] width 30 height 12
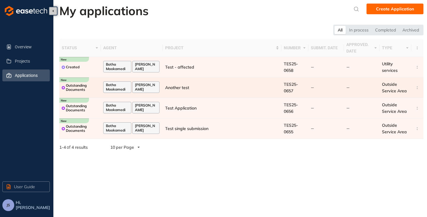
click at [187, 90] on td "Another test" at bounding box center [222, 87] width 119 height 20
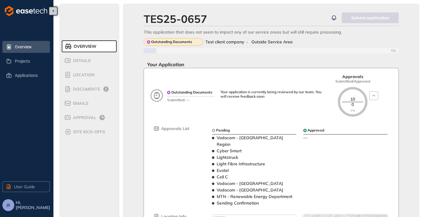
click at [26, 47] on span "Overview" at bounding box center [30, 47] width 30 height 12
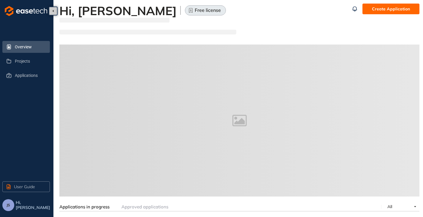
click at [7, 206] on span "JS" at bounding box center [9, 205] width 4 height 4
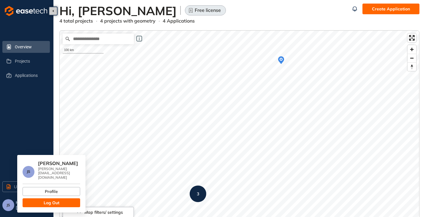
click at [61, 198] on button "Log Out" at bounding box center [52, 202] width 58 height 9
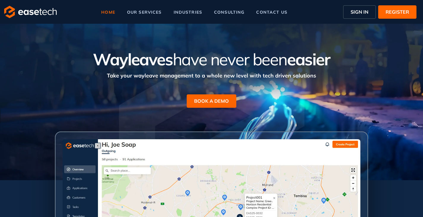
click at [352, 15] on span "SIGN IN" at bounding box center [359, 11] width 18 height 7
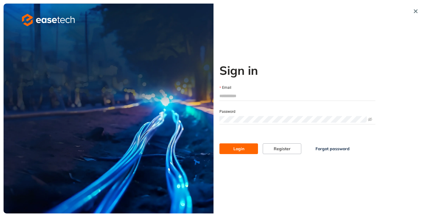
click at [236, 92] on input "Email" at bounding box center [298, 95] width 156 height 9
type input "**********"
click at [245, 147] on button "Login" at bounding box center [239, 148] width 39 height 11
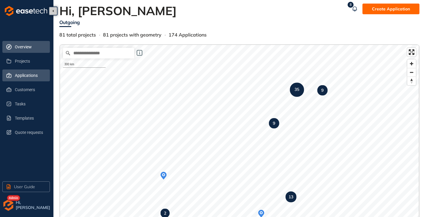
click at [23, 77] on span "Applications" at bounding box center [30, 75] width 30 height 12
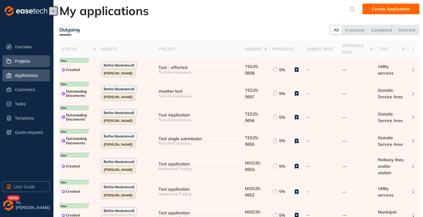
click at [22, 63] on span "Projects" at bounding box center [30, 61] width 30 height 12
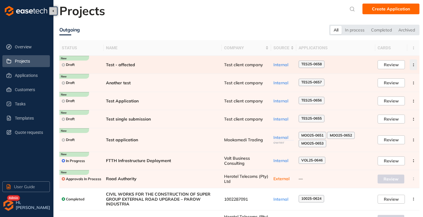
click at [412, 66] on button "button" at bounding box center [412, 64] width 7 height 11
click at [381, 82] on button "Archive project" at bounding box center [391, 78] width 43 height 9
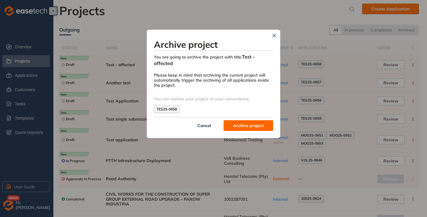
click at [249, 123] on span "Archive project" at bounding box center [248, 125] width 31 height 7
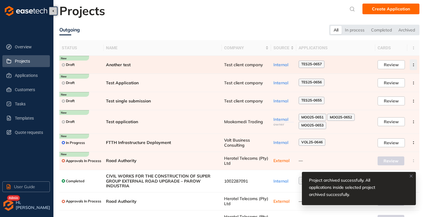
click at [414, 66] on button "button" at bounding box center [412, 64] width 7 height 11
click at [397, 74] on button "Archive project" at bounding box center [391, 78] width 43 height 9
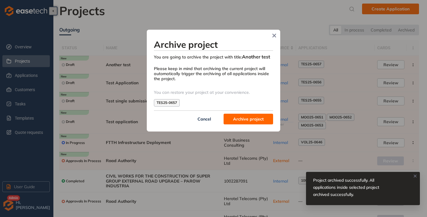
click at [240, 117] on span "Archive project" at bounding box center [248, 119] width 31 height 7
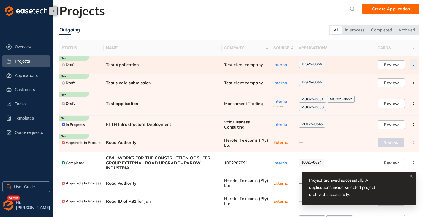
click at [416, 64] on button "button" at bounding box center [412, 64] width 7 height 11
click at [387, 79] on span "Archive project" at bounding box center [385, 78] width 31 height 5
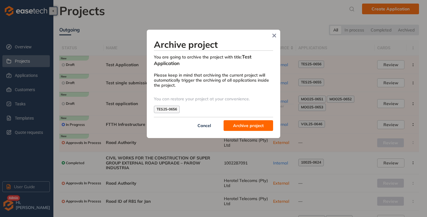
click at [250, 123] on span "Archive project" at bounding box center [248, 125] width 31 height 7
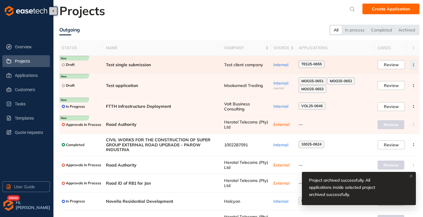
click at [411, 64] on icon "button" at bounding box center [413, 64] width 6 height 3
click at [388, 78] on span "Archive project" at bounding box center [385, 78] width 31 height 5
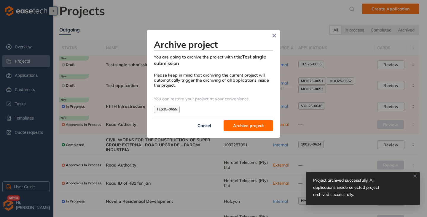
click at [253, 128] on span "Archive project" at bounding box center [248, 125] width 31 height 7
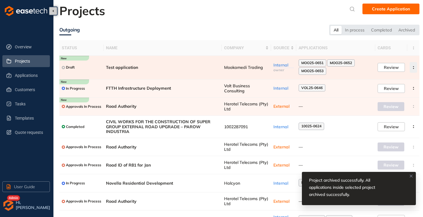
click at [412, 65] on button "button" at bounding box center [412, 67] width 7 height 11
click at [386, 80] on span "Archive project" at bounding box center [385, 81] width 31 height 5
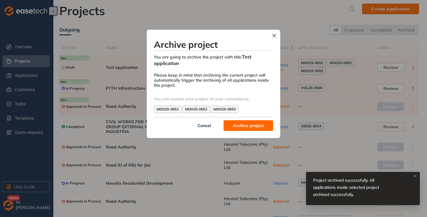
click at [243, 123] on span "Archive project" at bounding box center [248, 125] width 31 height 7
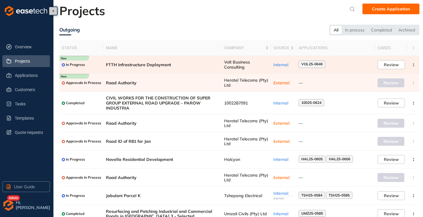
click at [255, 64] on span "Volt Business Consulting" at bounding box center [246, 65] width 45 height 10
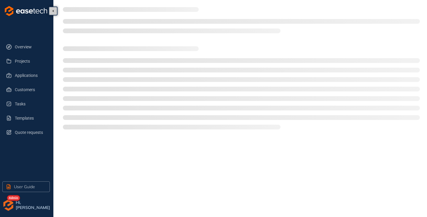
type textarea "**********"
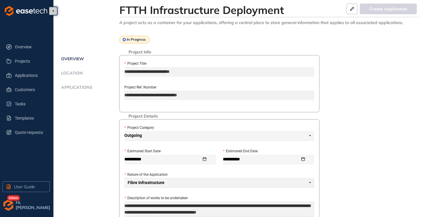
click at [76, 87] on span "Applications" at bounding box center [75, 87] width 33 height 5
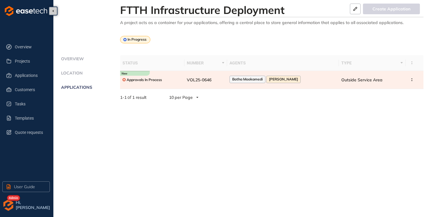
click at [175, 86] on td "Approvals In Process" at bounding box center [152, 80] width 64 height 18
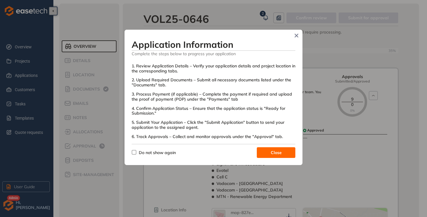
click at [267, 149] on button "Close" at bounding box center [276, 152] width 39 height 11
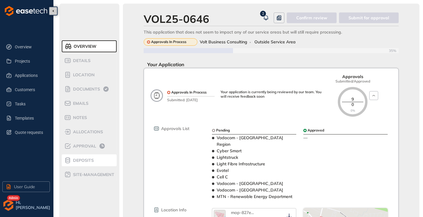
click at [86, 158] on span "Deposits" at bounding box center [82, 160] width 23 height 5
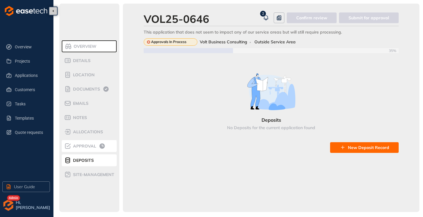
click at [87, 147] on span "Approval" at bounding box center [83, 146] width 25 height 5
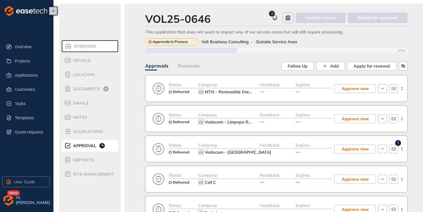
scroll to position [30, 0]
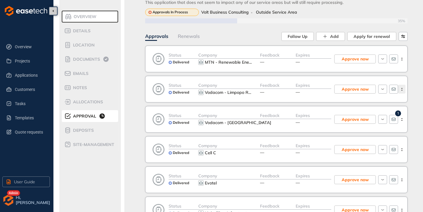
click at [402, 90] on circle "button" at bounding box center [401, 90] width 1 height 1
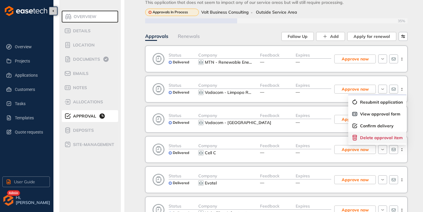
click at [378, 136] on span "Delete approval item" at bounding box center [381, 138] width 43 height 5
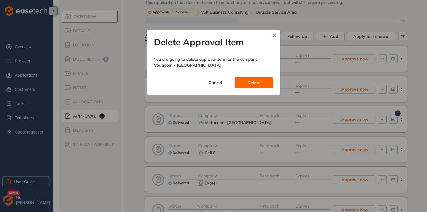
click at [254, 83] on span "Delete" at bounding box center [253, 83] width 13 height 7
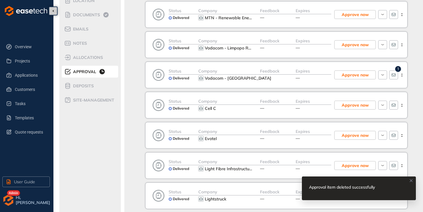
scroll to position [89, 0]
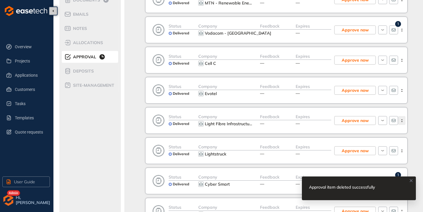
click at [401, 119] on button "button" at bounding box center [401, 120] width 7 height 9
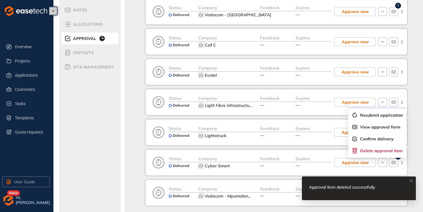
scroll to position [119, 0]
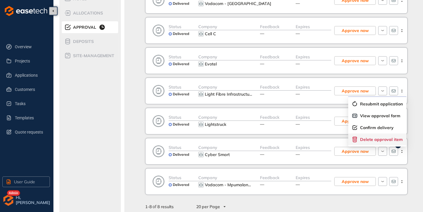
click at [377, 139] on span "Delete approval item" at bounding box center [381, 139] width 43 height 5
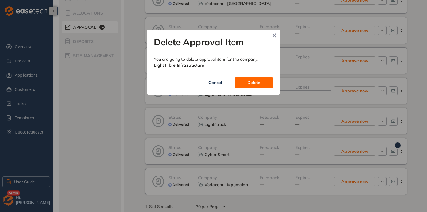
click at [260, 86] on button "Delete" at bounding box center [254, 82] width 39 height 11
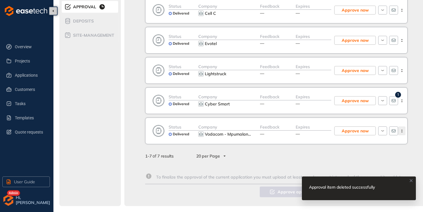
scroll to position [139, 0]
click at [401, 132] on circle "button" at bounding box center [401, 132] width 1 height 1
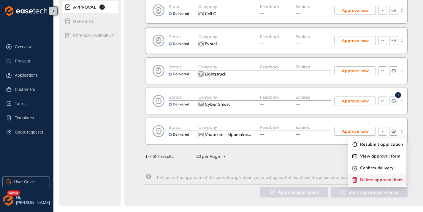
click at [378, 180] on span "Delete approval item" at bounding box center [381, 180] width 43 height 5
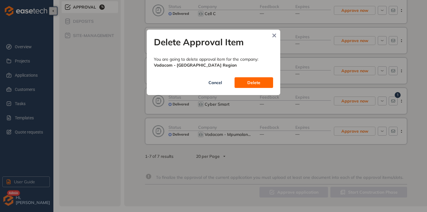
click at [257, 85] on span "Delete" at bounding box center [253, 83] width 13 height 7
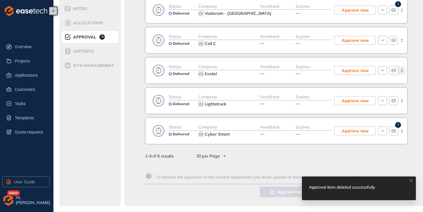
scroll to position [109, 0]
click at [402, 101] on icon "button" at bounding box center [402, 101] width 6 height 3
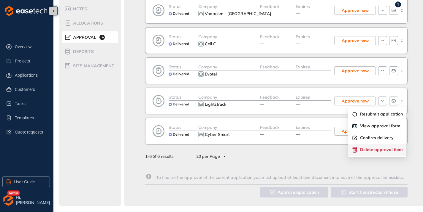
click at [367, 149] on span "Delete approval item" at bounding box center [381, 149] width 43 height 5
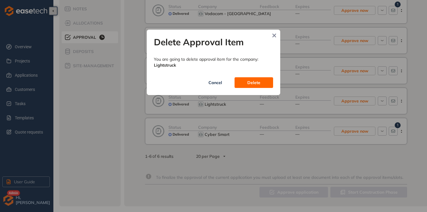
click at [256, 83] on span "Delete" at bounding box center [253, 83] width 13 height 7
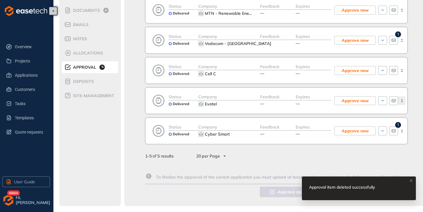
scroll to position [78, 0]
click at [403, 101] on icon "button" at bounding box center [402, 101] width 6 height 3
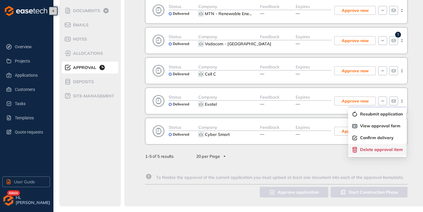
click at [366, 154] on button "Delete approval item" at bounding box center [377, 150] width 51 height 9
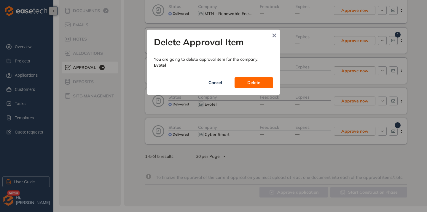
click at [258, 85] on span "Delete" at bounding box center [253, 83] width 13 height 7
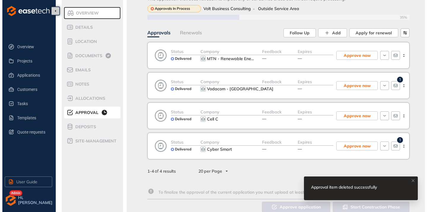
scroll to position [18, 0]
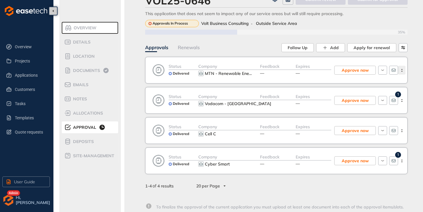
click at [404, 72] on button "button" at bounding box center [401, 70] width 7 height 9
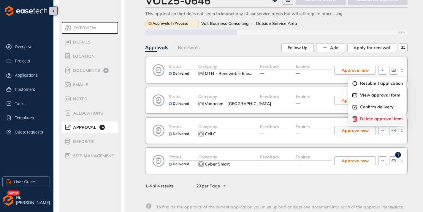
click at [385, 120] on span "Delete approval item" at bounding box center [381, 119] width 43 height 5
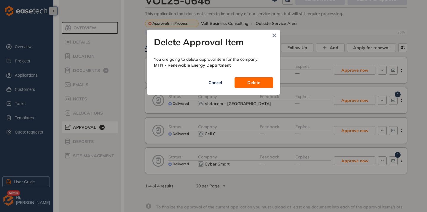
click at [256, 82] on span "Delete" at bounding box center [253, 83] width 13 height 7
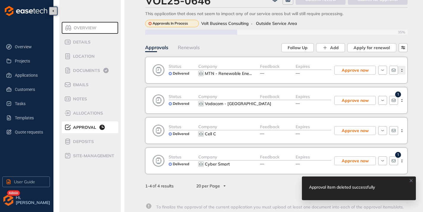
click at [404, 69] on icon "button" at bounding box center [402, 70] width 6 height 3
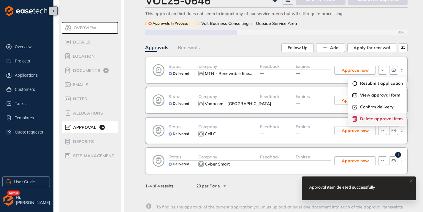
click at [366, 117] on span "Delete approval item" at bounding box center [381, 119] width 43 height 5
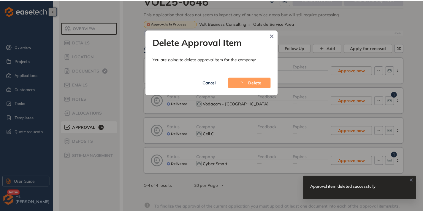
scroll to position [18, 0]
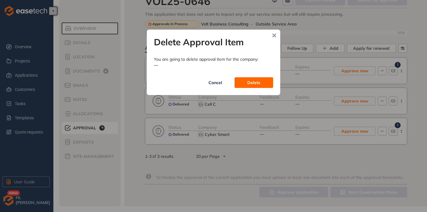
click at [258, 85] on span "Delete" at bounding box center [253, 83] width 13 height 7
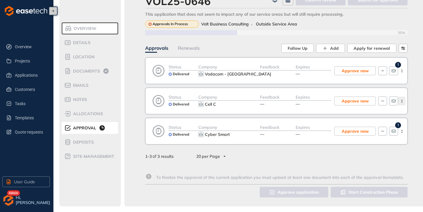
click at [403, 100] on icon "button" at bounding box center [402, 101] width 6 height 3
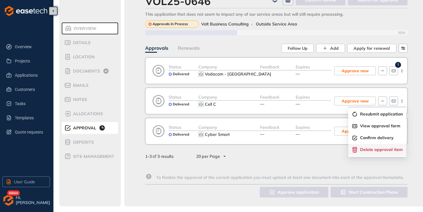
click at [363, 147] on span "Delete approval item" at bounding box center [381, 149] width 43 height 5
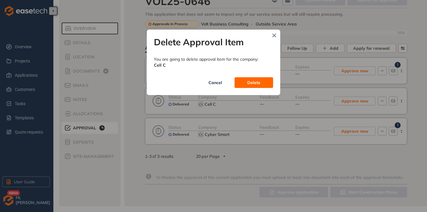
click at [250, 85] on span "Delete" at bounding box center [253, 83] width 13 height 7
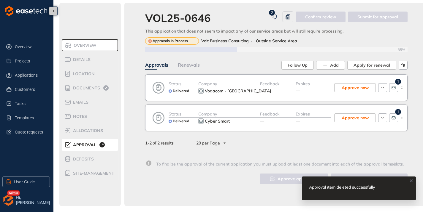
scroll to position [5, 0]
click at [401, 87] on icon "button" at bounding box center [402, 88] width 6 height 3
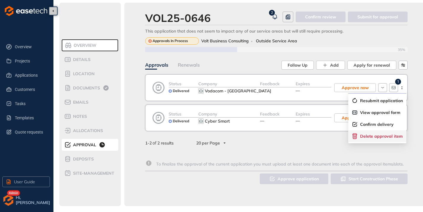
click at [374, 134] on span "Delete approval item" at bounding box center [381, 136] width 43 height 5
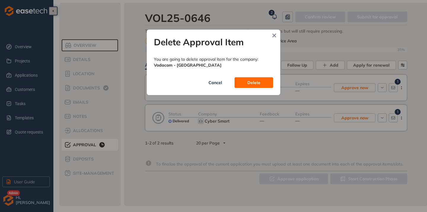
click at [250, 82] on span "Delete" at bounding box center [253, 83] width 13 height 7
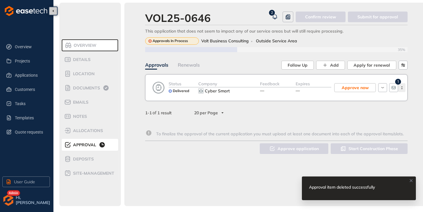
click at [402, 85] on button "button" at bounding box center [401, 87] width 7 height 9
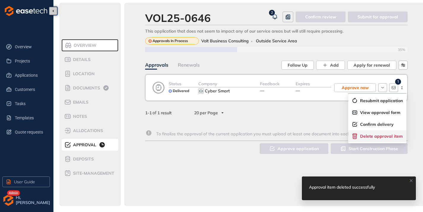
click at [379, 134] on span "Delete approval item" at bounding box center [381, 136] width 43 height 5
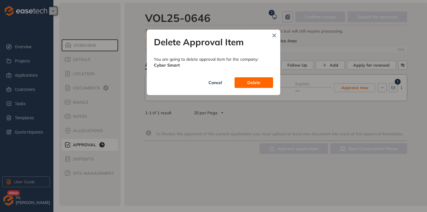
click at [252, 81] on span "Delete" at bounding box center [253, 83] width 13 height 7
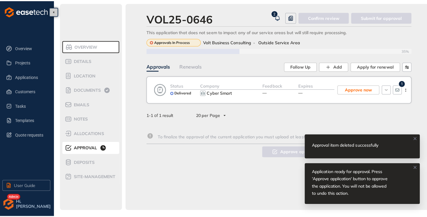
scroll to position [1, 0]
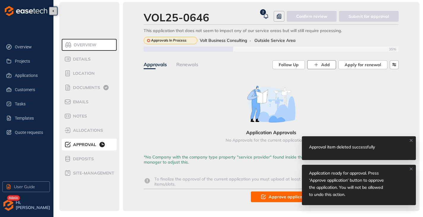
click at [327, 66] on span "Add" at bounding box center [325, 64] width 9 height 7
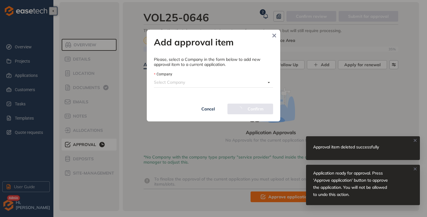
click at [172, 82] on input "Company" at bounding box center [210, 82] width 112 height 9
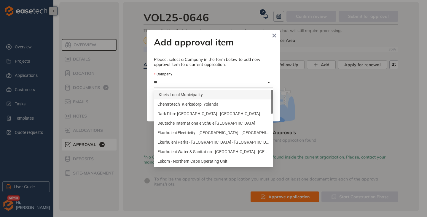
type input "***"
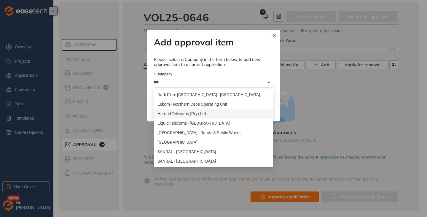
click at [178, 113] on div "Herotel Telecoms (Pty) Ltd" at bounding box center [214, 113] width 112 height 7
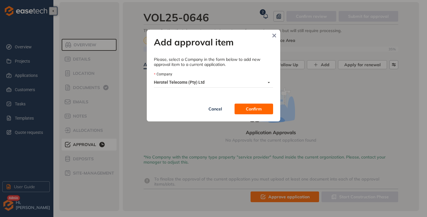
click at [250, 107] on span "Confirm" at bounding box center [254, 109] width 16 height 7
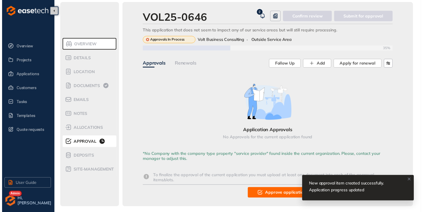
scroll to position [1, 0]
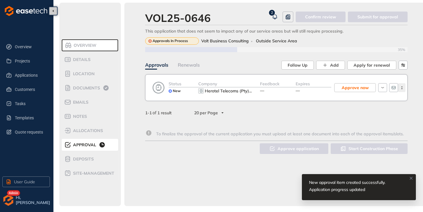
click at [404, 88] on icon "button" at bounding box center [402, 88] width 6 height 3
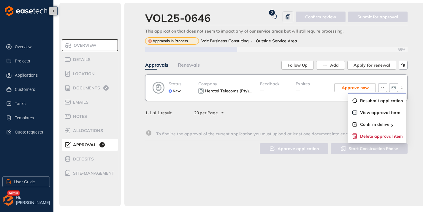
click at [374, 168] on div "VOL25-0646 2 Confirm review Submit for approval This application that does not …" at bounding box center [276, 105] width 304 height 204
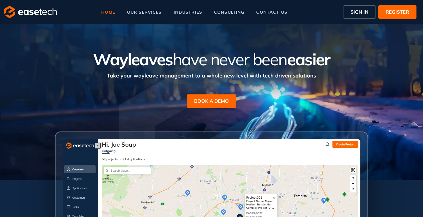
click at [357, 10] on span "SIGN IN" at bounding box center [359, 11] width 18 height 7
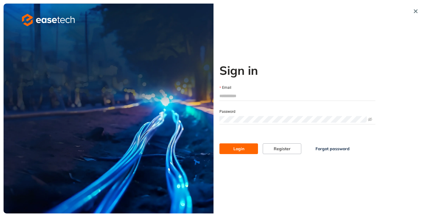
click at [253, 93] on input "Email" at bounding box center [298, 95] width 156 height 9
type input "**********"
click at [237, 148] on span "Login" at bounding box center [239, 148] width 11 height 7
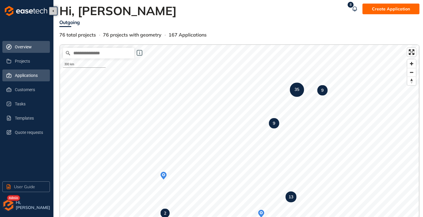
click at [16, 74] on span "Applications" at bounding box center [30, 75] width 30 height 12
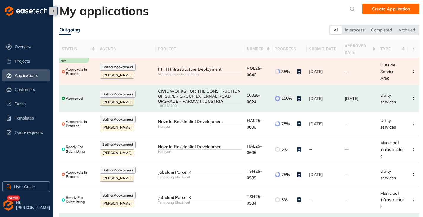
click at [215, 72] on div "Volt Business Consulting" at bounding box center [200, 74] width 84 height 4
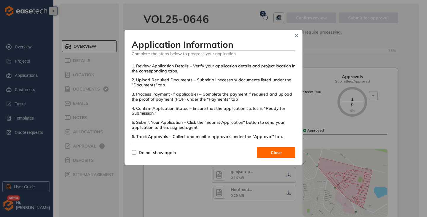
click at [283, 152] on button "Close" at bounding box center [276, 152] width 39 height 11
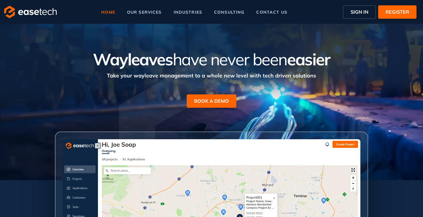
click at [358, 12] on span "SIGN IN" at bounding box center [359, 11] width 18 height 7
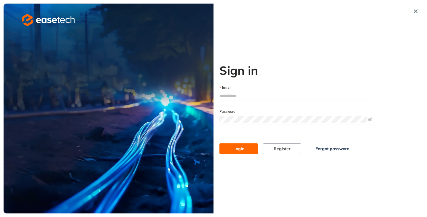
click at [250, 96] on input "Email" at bounding box center [298, 95] width 156 height 9
type input "**********"
click at [228, 145] on button "Login" at bounding box center [239, 148] width 39 height 11
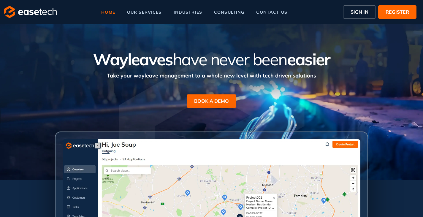
click at [358, 11] on span "SIGN IN" at bounding box center [359, 11] width 18 height 7
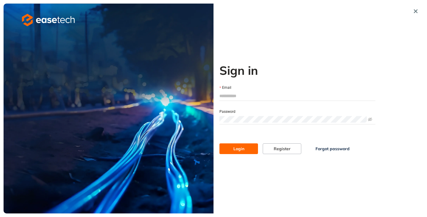
click at [256, 93] on input "Email" at bounding box center [298, 95] width 156 height 9
type input "**********"
click at [240, 148] on span "Login" at bounding box center [239, 148] width 11 height 7
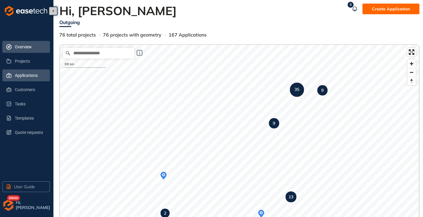
click at [18, 77] on span "Applications" at bounding box center [30, 75] width 30 height 12
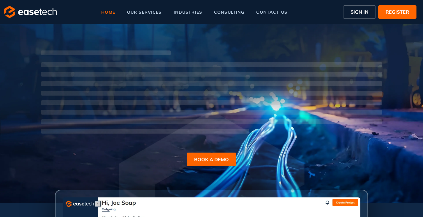
click at [363, 12] on span "SIGN IN" at bounding box center [359, 11] width 18 height 7
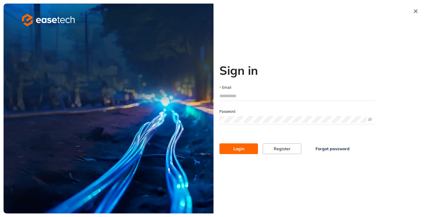
click at [256, 94] on input "Email" at bounding box center [298, 95] width 156 height 9
type input "**********"
click at [231, 150] on button "Login" at bounding box center [239, 148] width 39 height 11
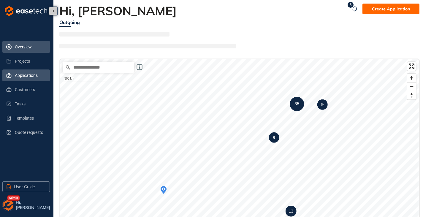
click at [18, 77] on span "Applications" at bounding box center [30, 75] width 30 height 12
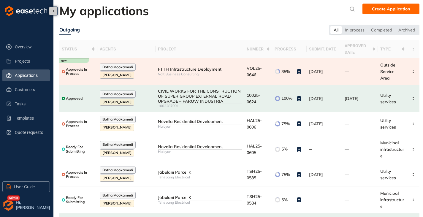
click at [226, 67] on div "FTTH Infrastructure Deployment" at bounding box center [200, 69] width 84 height 5
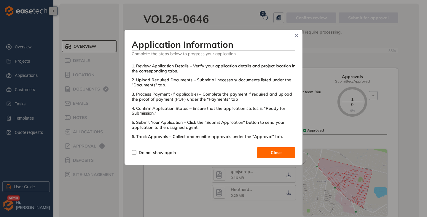
click at [264, 154] on button "Close" at bounding box center [276, 152] width 39 height 11
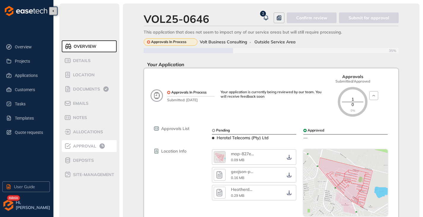
click at [82, 144] on span "Approval" at bounding box center [83, 146] width 25 height 5
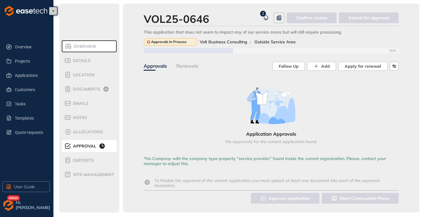
click at [85, 51] on li "Overview" at bounding box center [89, 46] width 55 height 12
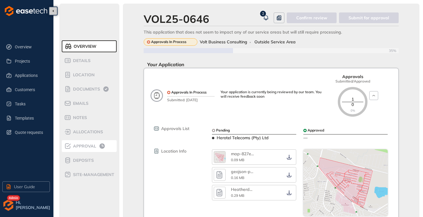
click at [86, 142] on li "Approval" at bounding box center [89, 146] width 55 height 12
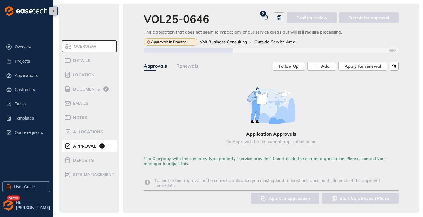
scroll to position [1, 0]
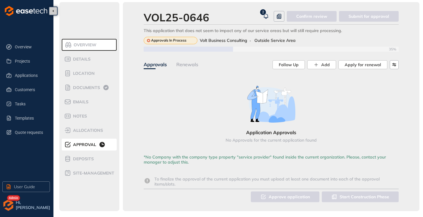
click at [180, 63] on div "Renewals" at bounding box center [187, 64] width 22 height 7
click at [149, 64] on div "Approvals" at bounding box center [155, 64] width 23 height 7
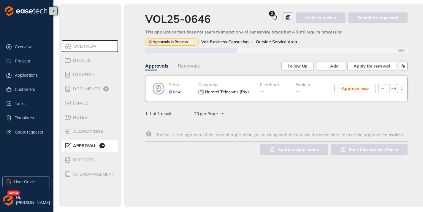
click at [13, 202] on img "button" at bounding box center [8, 201] width 12 height 12
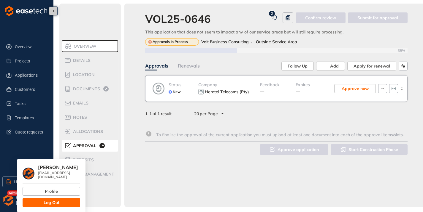
click at [41, 200] on button "Log Out" at bounding box center [52, 202] width 58 height 9
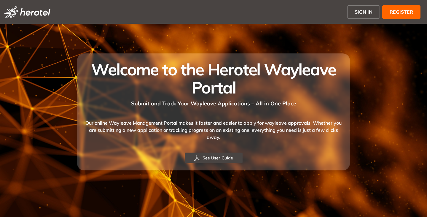
click at [360, 11] on span "SIGN IN" at bounding box center [364, 11] width 18 height 7
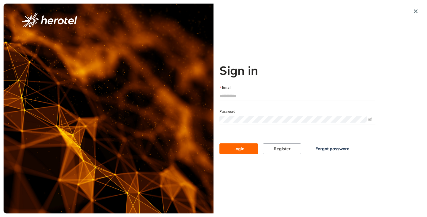
click at [234, 95] on input "Email" at bounding box center [298, 95] width 156 height 9
type input "**********"
click at [220, 143] on button "Login" at bounding box center [239, 148] width 39 height 11
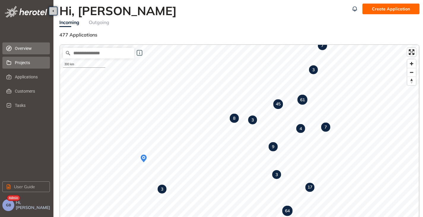
click at [23, 61] on span "Projects" at bounding box center [30, 63] width 30 height 12
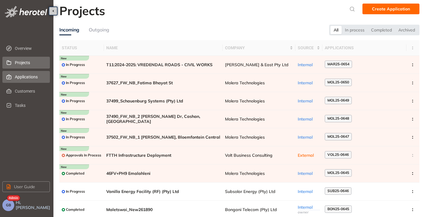
click at [25, 75] on span "Applications" at bounding box center [30, 77] width 30 height 12
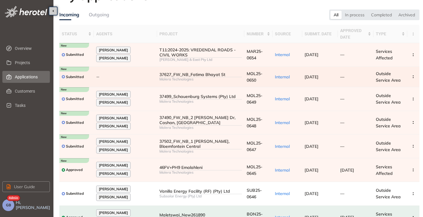
scroll to position [30, 0]
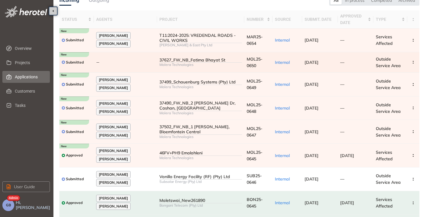
click at [132, 67] on td "—" at bounding box center [125, 62] width 63 height 20
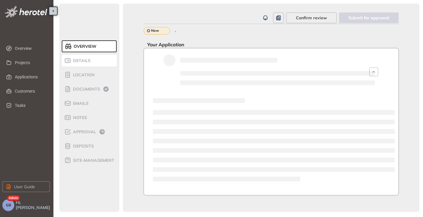
click at [80, 59] on span "Details" at bounding box center [80, 60] width 19 height 5
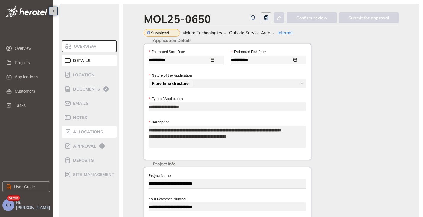
click at [87, 133] on span "allocations" at bounding box center [87, 131] width 32 height 5
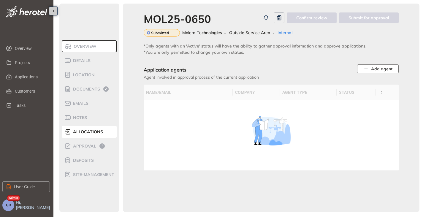
click at [370, 68] on button "Add agent" at bounding box center [378, 68] width 42 height 9
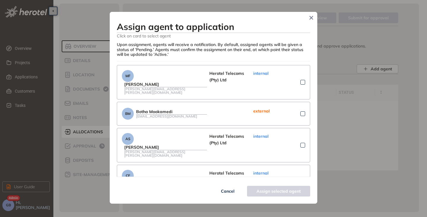
click at [301, 143] on div at bounding box center [303, 145] width 5 height 5
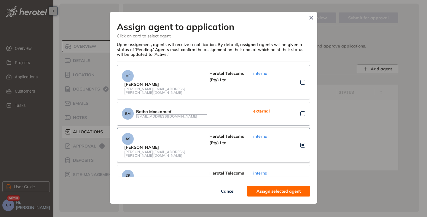
click at [277, 189] on span "Assign selected agent" at bounding box center [279, 191] width 44 height 7
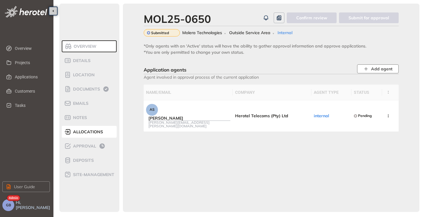
click at [387, 65] on button "Add agent" at bounding box center [378, 68] width 42 height 9
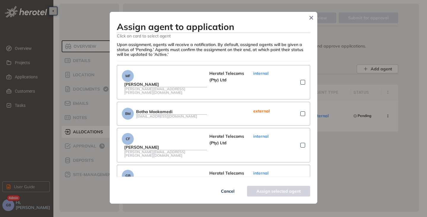
click at [301, 143] on div at bounding box center [303, 145] width 5 height 5
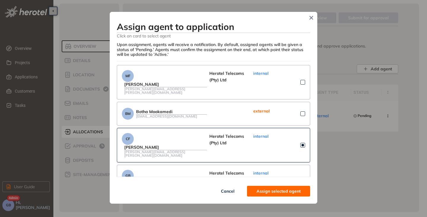
click at [277, 189] on span "Assign selected agent" at bounding box center [279, 191] width 44 height 7
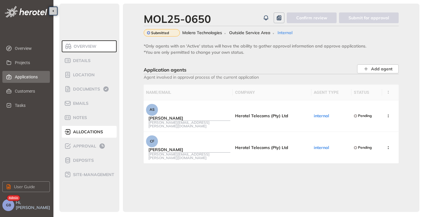
click at [22, 75] on span "Applications" at bounding box center [30, 77] width 30 height 12
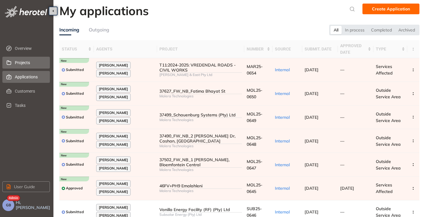
click at [25, 63] on span "Projects" at bounding box center [30, 63] width 30 height 12
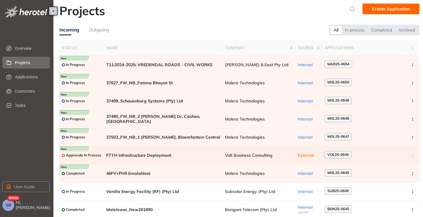
click at [156, 155] on span "FTTH Infrastructure Deployment" at bounding box center [163, 155] width 114 height 5
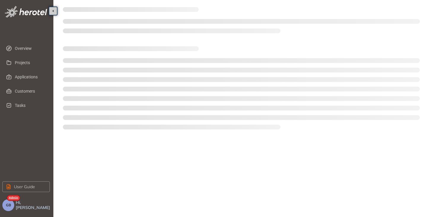
type textarea "**********"
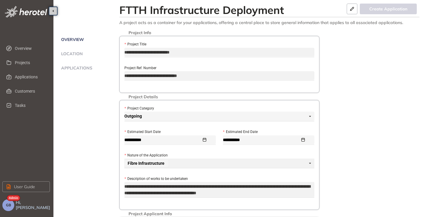
click at [76, 68] on span "Applications" at bounding box center [75, 68] width 33 height 5
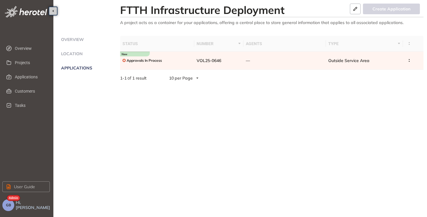
click at [7, 206] on span "GB" at bounding box center [8, 205] width 5 height 4
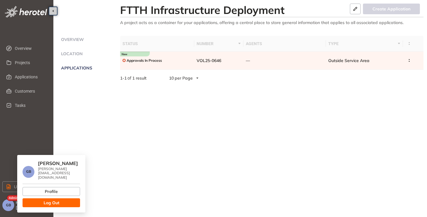
click at [46, 201] on span "Log Out" at bounding box center [52, 202] width 16 height 7
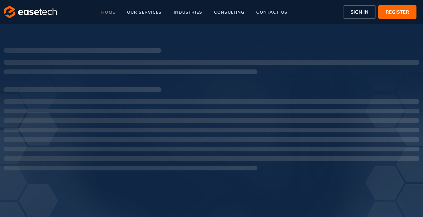
click at [356, 12] on span "SIGN IN" at bounding box center [359, 11] width 18 height 7
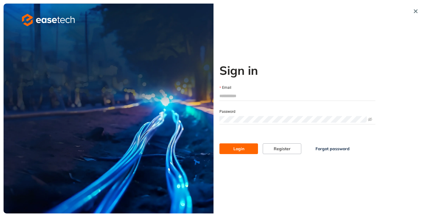
click at [235, 94] on input "Email" at bounding box center [298, 95] width 156 height 9
type input "**********"
click at [236, 150] on span "Login" at bounding box center [239, 148] width 11 height 7
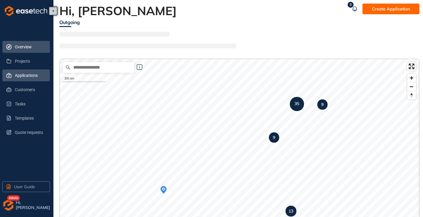
click at [26, 75] on span "Applications" at bounding box center [30, 75] width 30 height 12
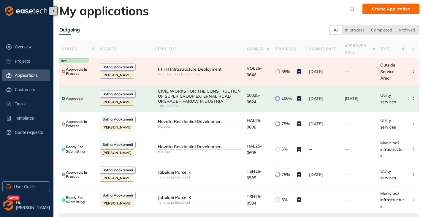
click at [193, 75] on td "FTTH Infrastructure Deployment Volt Business Consulting" at bounding box center [199, 71] width 89 height 27
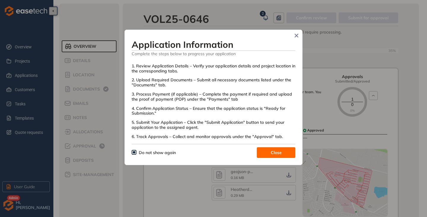
click at [269, 151] on button "Close" at bounding box center [276, 152] width 39 height 11
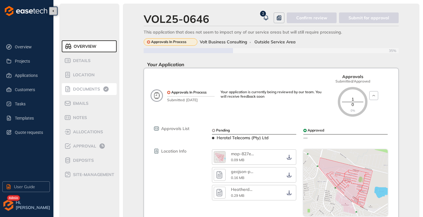
click at [93, 88] on span "Documents" at bounding box center [85, 89] width 29 height 5
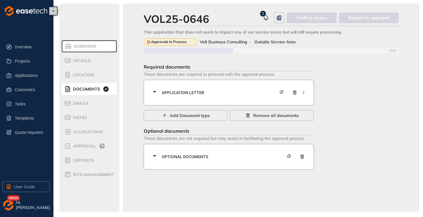
click at [154, 156] on icon at bounding box center [154, 155] width 3 height 1
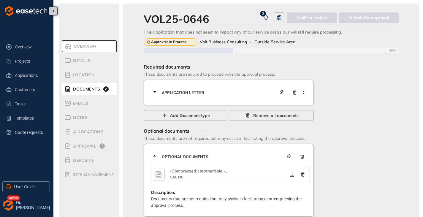
click at [154, 156] on icon at bounding box center [154, 155] width 3 height 1
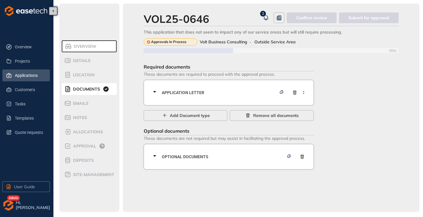
click at [18, 72] on span "Applications" at bounding box center [30, 75] width 30 height 12
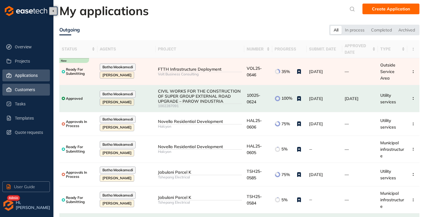
click at [23, 92] on span "Customers" at bounding box center [30, 90] width 30 height 12
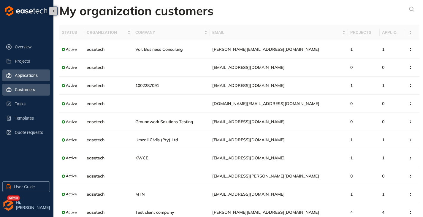
click at [28, 75] on span "Applications" at bounding box center [30, 75] width 30 height 12
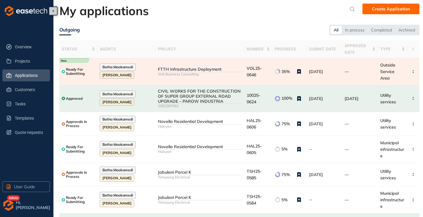
click at [203, 68] on div "FTTH Infrastructure Deployment" at bounding box center [200, 69] width 84 height 5
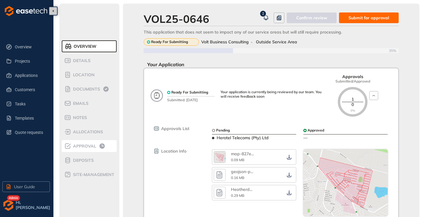
click at [84, 148] on div "Approval" at bounding box center [89, 145] width 50 height 7
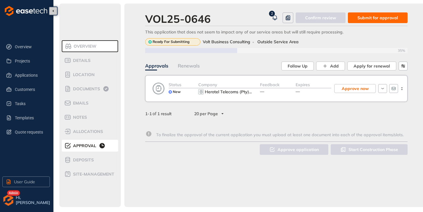
click at [385, 16] on span "Submit for approval" at bounding box center [377, 18] width 41 height 7
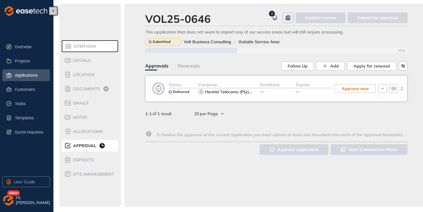
click at [23, 73] on span "Applications" at bounding box center [30, 75] width 30 height 12
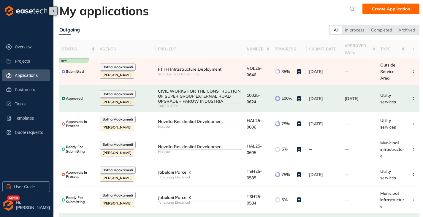
click at [8, 208] on img "button" at bounding box center [8, 205] width 12 height 12
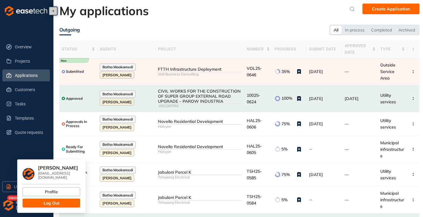
click at [40, 201] on button "Log Out" at bounding box center [52, 202] width 58 height 9
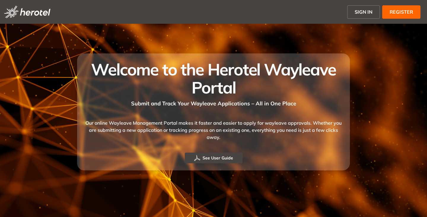
click at [369, 7] on button "SIGN IN" at bounding box center [363, 11] width 33 height 13
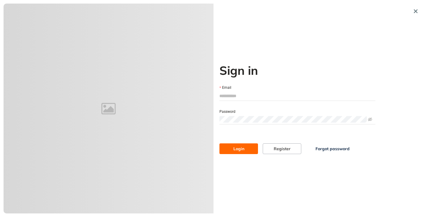
click at [227, 93] on input "Email" at bounding box center [298, 95] width 156 height 9
type input "**********"
click at [247, 146] on button "Login" at bounding box center [239, 148] width 39 height 11
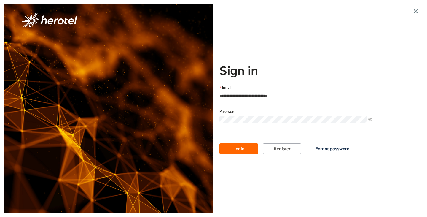
click at [239, 146] on span "Login" at bounding box center [239, 148] width 11 height 7
click at [238, 147] on span "Login" at bounding box center [239, 148] width 11 height 7
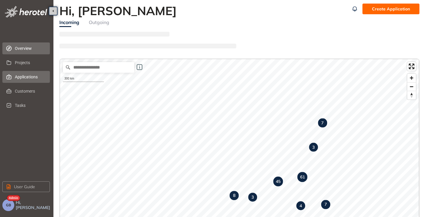
click at [30, 77] on span "Applications" at bounding box center [30, 77] width 30 height 12
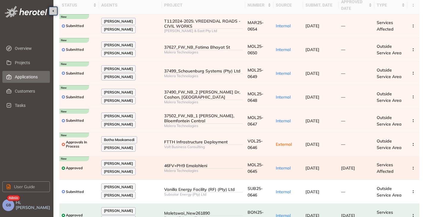
scroll to position [30, 0]
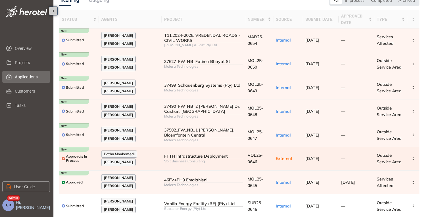
click at [192, 154] on div "FTTH Infrastructure Deployment" at bounding box center [203, 156] width 79 height 5
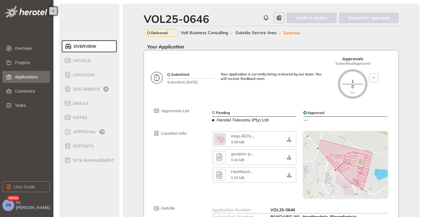
click at [26, 75] on span "Applications" at bounding box center [30, 77] width 30 height 12
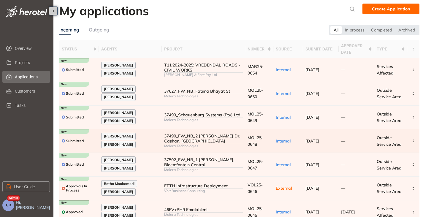
scroll to position [30, 0]
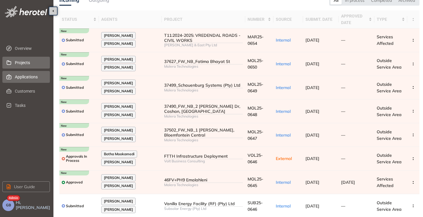
click at [19, 61] on span "Projects" at bounding box center [30, 63] width 30 height 12
